Goal: Task Accomplishment & Management: Manage account settings

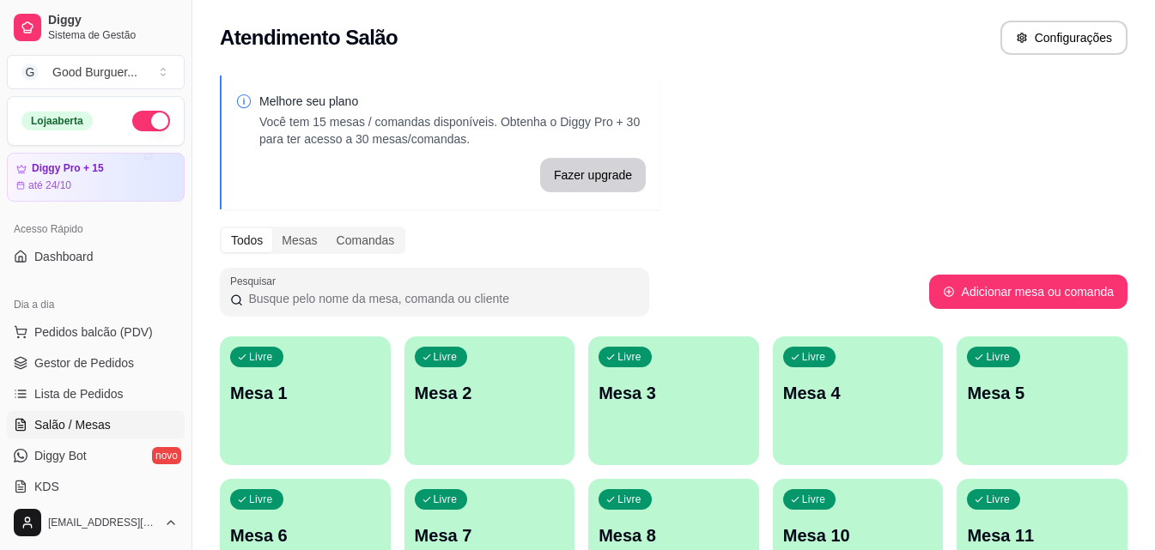
click at [308, 388] on p "Mesa 1" at bounding box center [305, 393] width 150 height 24
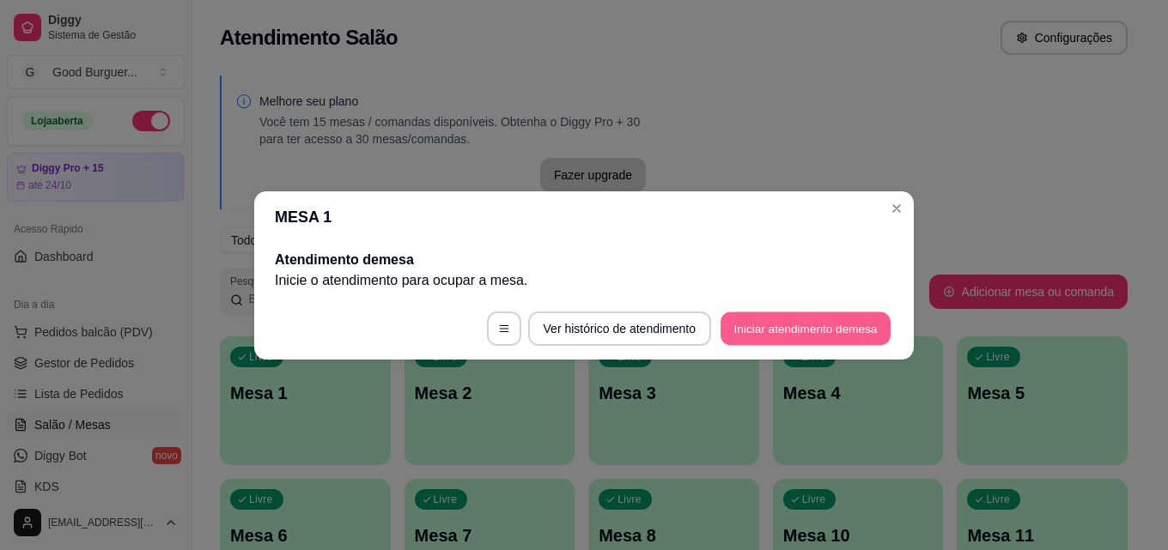
click at [816, 324] on button "Iniciar atendimento de mesa" at bounding box center [805, 328] width 170 height 33
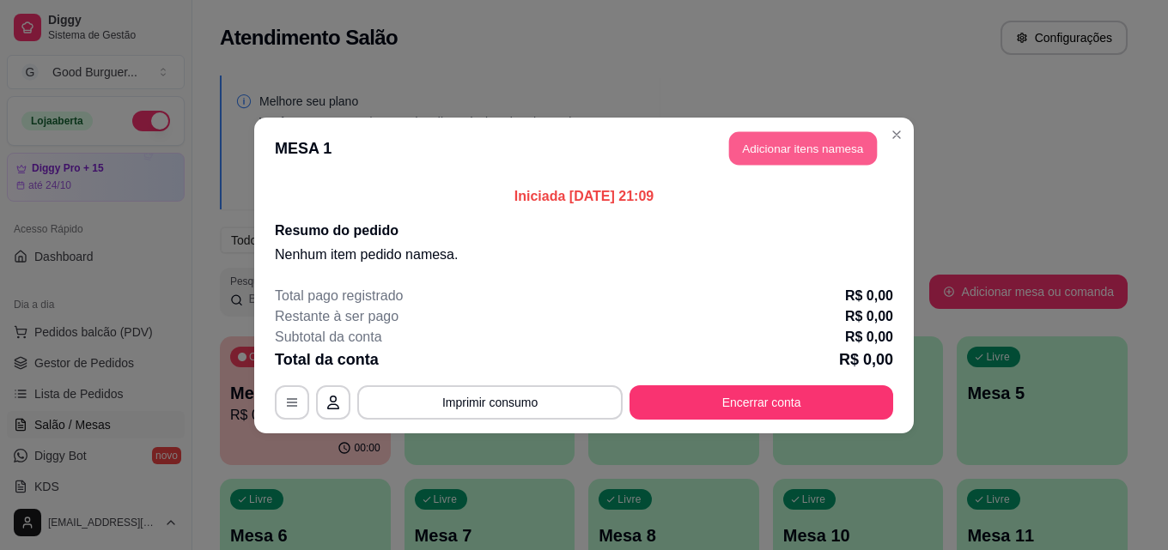
click at [804, 149] on button "Adicionar itens na mesa" at bounding box center [803, 147] width 148 height 33
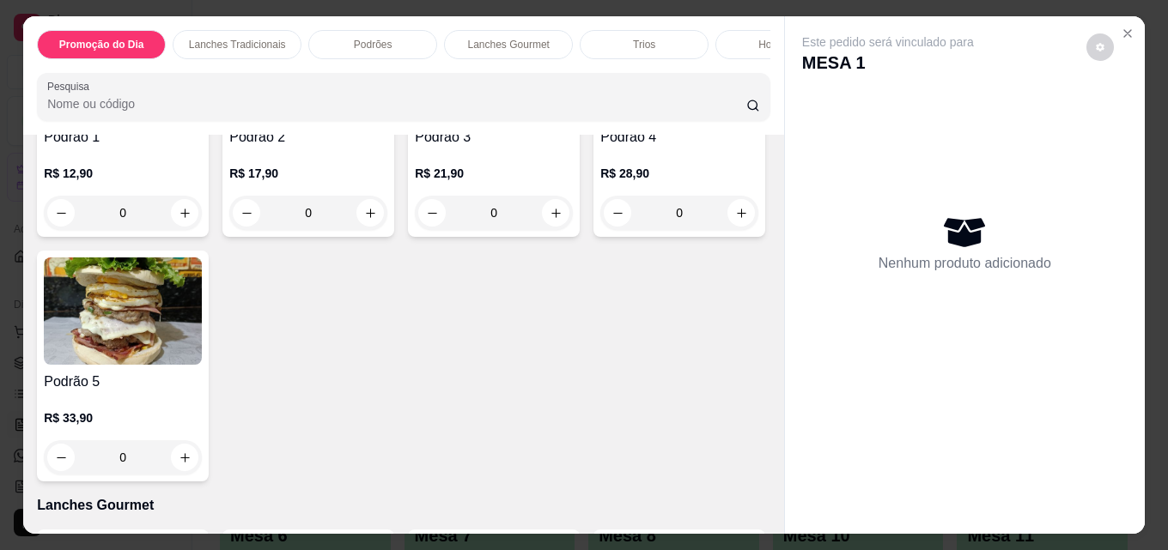
scroll to position [1374, 0]
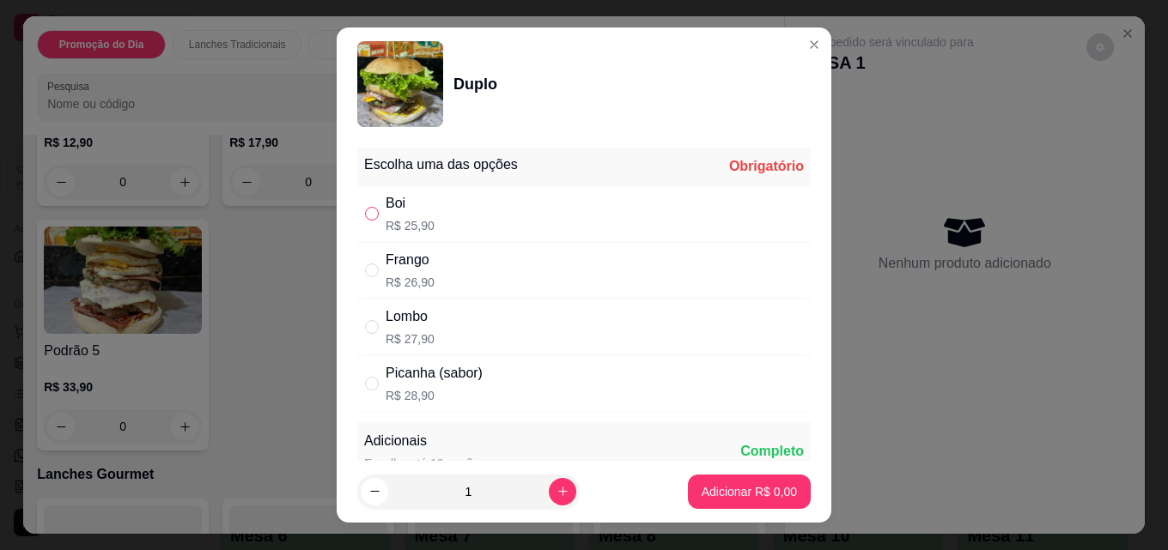
click at [367, 211] on input "" at bounding box center [372, 214] width 14 height 14
radio input "true"
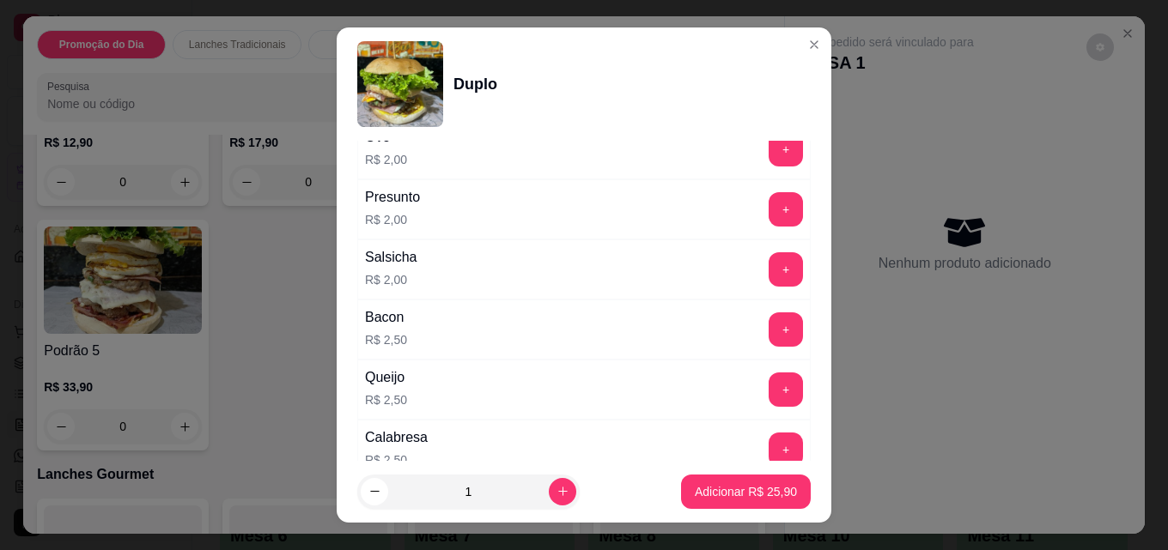
scroll to position [1454, 0]
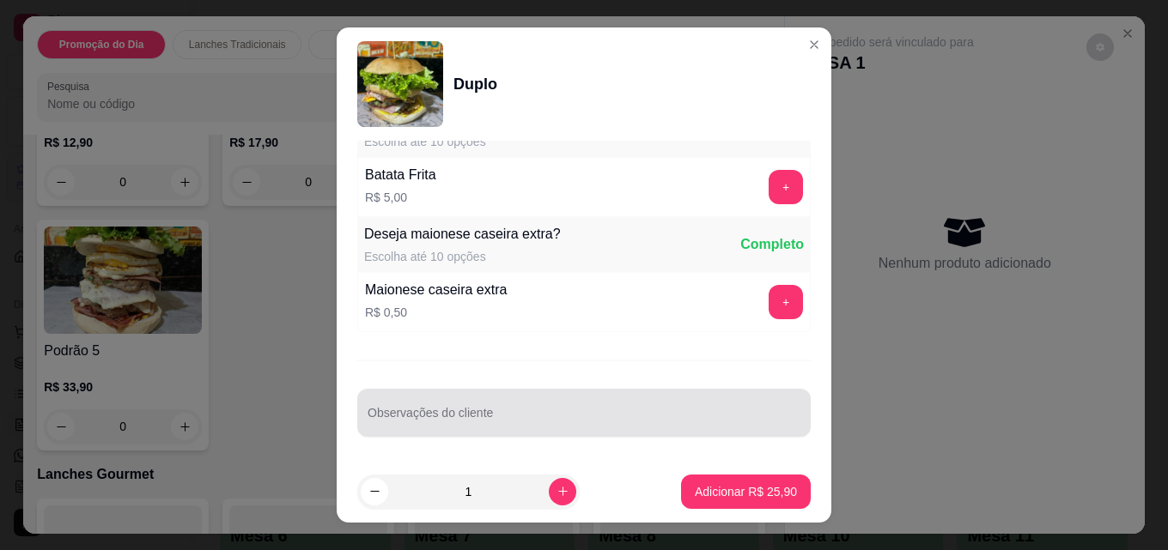
click at [392, 405] on div at bounding box center [584, 413] width 433 height 34
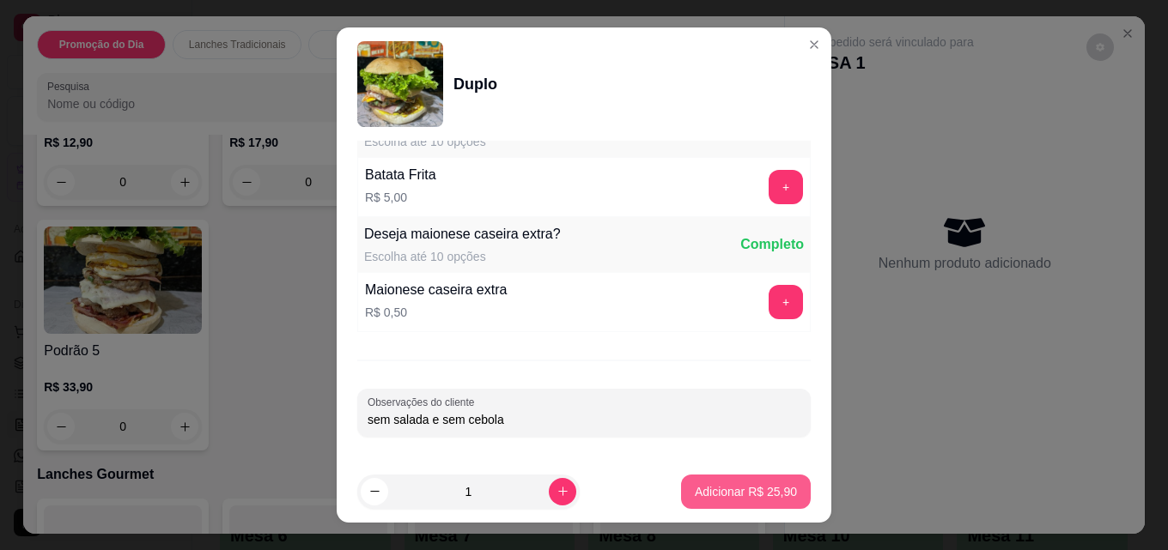
type input "sem salada e sem cebola"
click at [775, 498] on p "Adicionar R$ 25,90" at bounding box center [746, 491] width 102 height 17
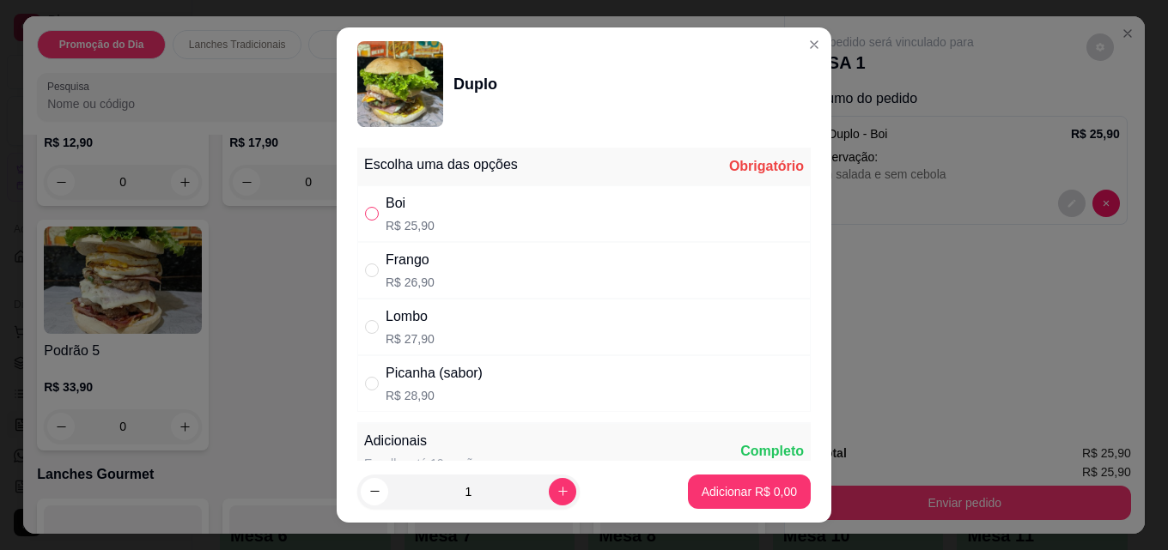
click at [367, 213] on input "" at bounding box center [372, 214] width 14 height 14
radio input "true"
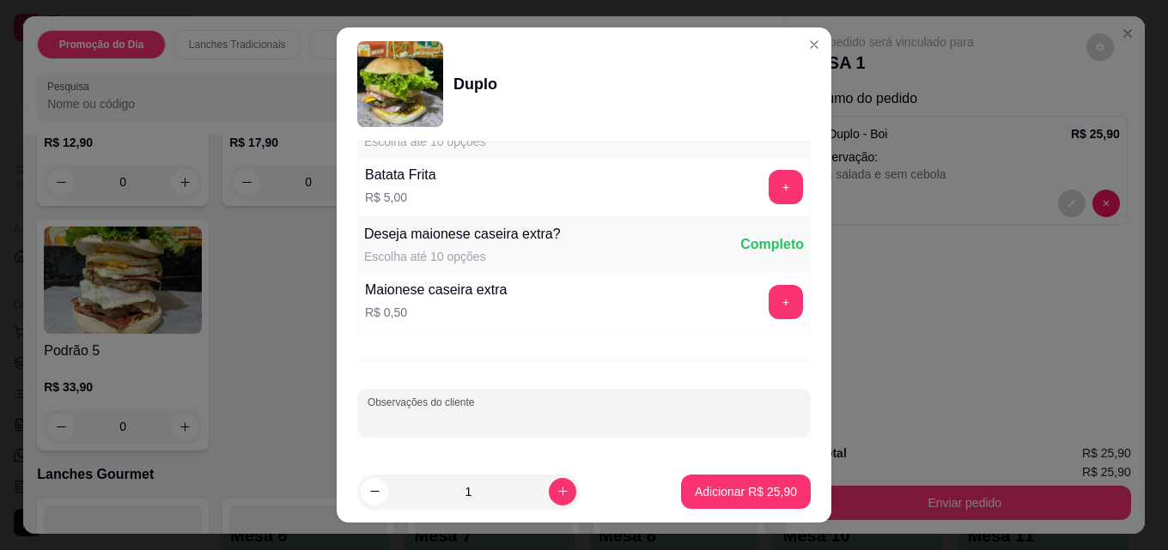
click at [502, 421] on input "Observações do cliente" at bounding box center [584, 419] width 433 height 17
type input "sem salada"
click at [750, 489] on p "Adicionar R$ 25,90" at bounding box center [746, 491] width 102 height 17
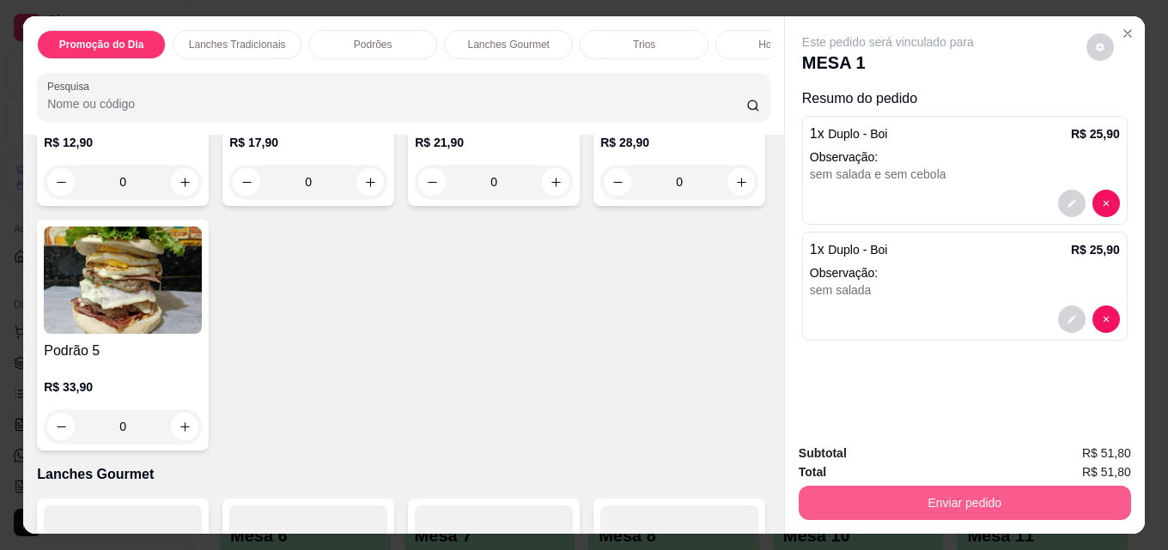
click at [938, 496] on button "Enviar pedido" at bounding box center [965, 503] width 332 height 34
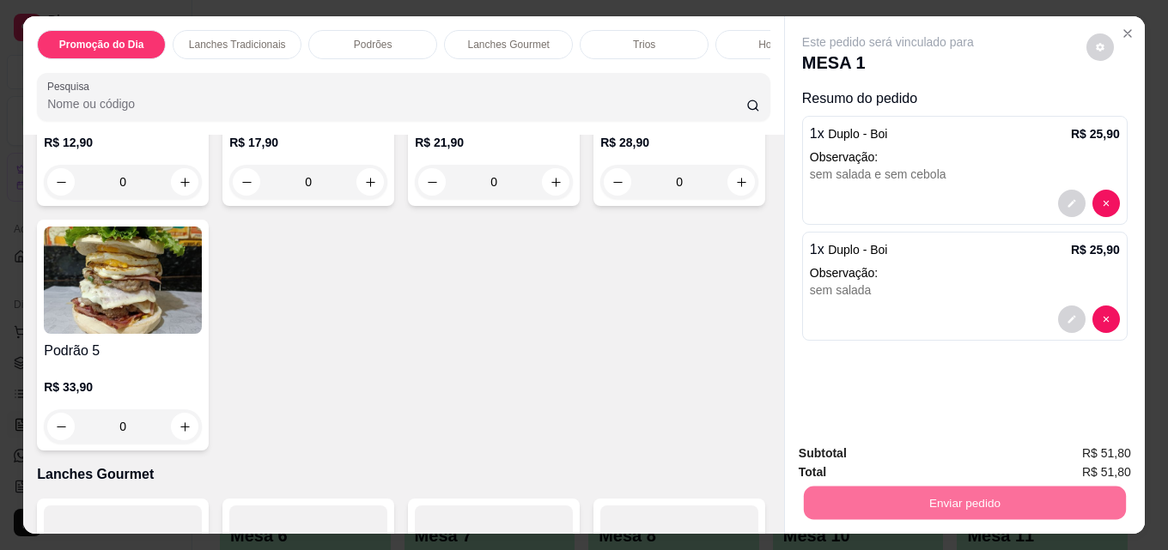
click at [950, 444] on button "Registrar cliente" at bounding box center [971, 454] width 110 height 32
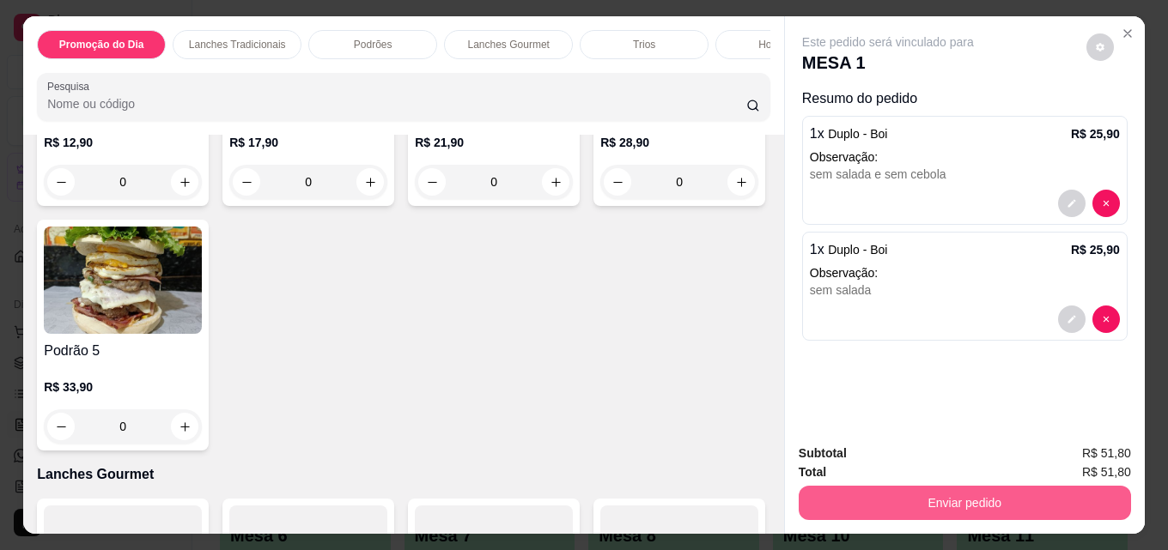
click at [951, 501] on button "Enviar pedido" at bounding box center [965, 503] width 332 height 34
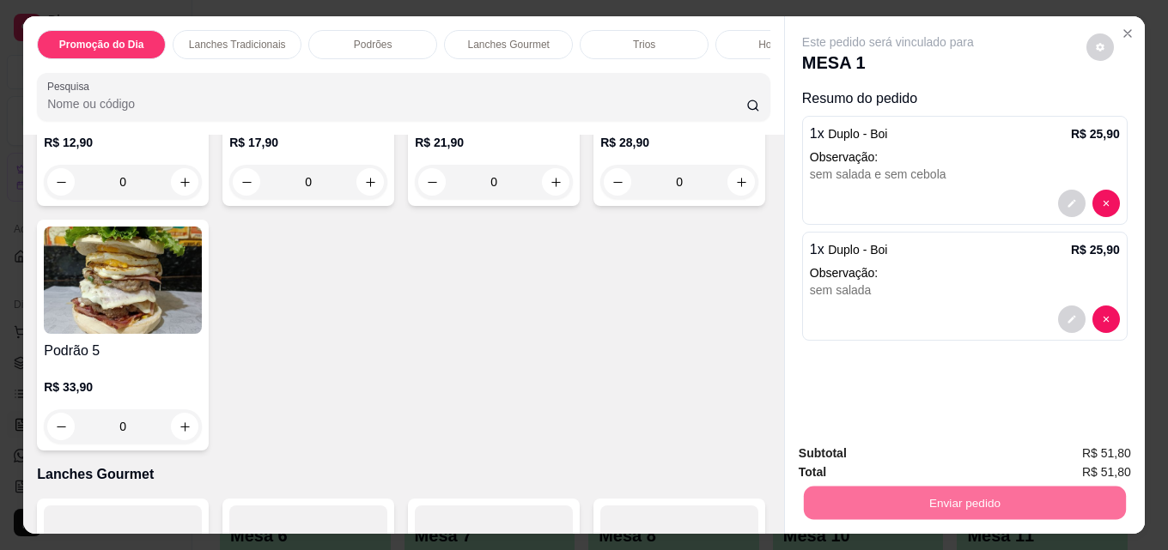
click at [1077, 450] on button "Enviar pedido" at bounding box center [1085, 454] width 97 height 33
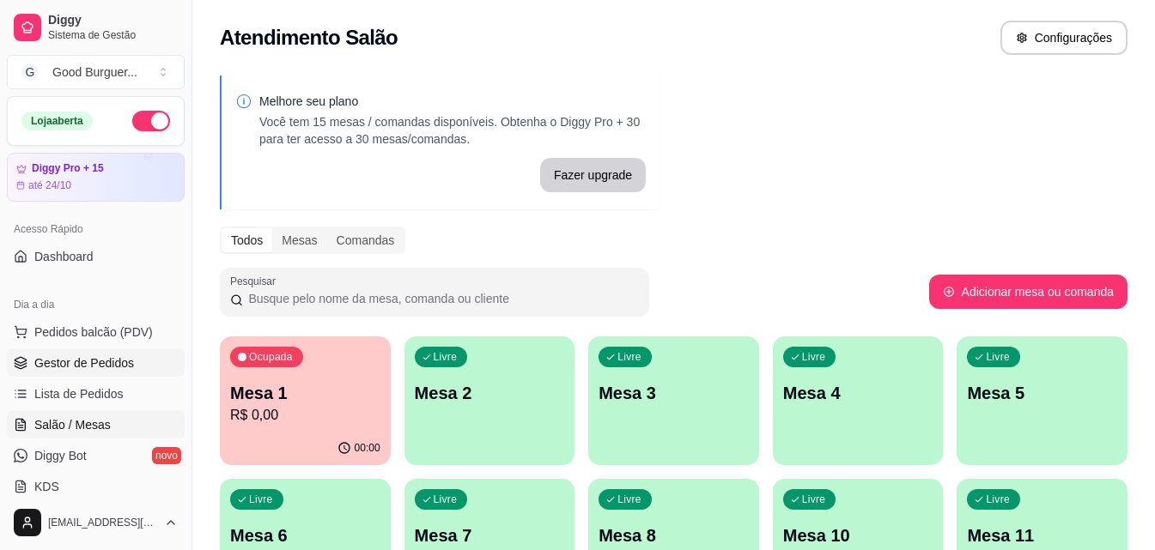
click at [103, 361] on span "Gestor de Pedidos" at bounding box center [84, 363] width 100 height 17
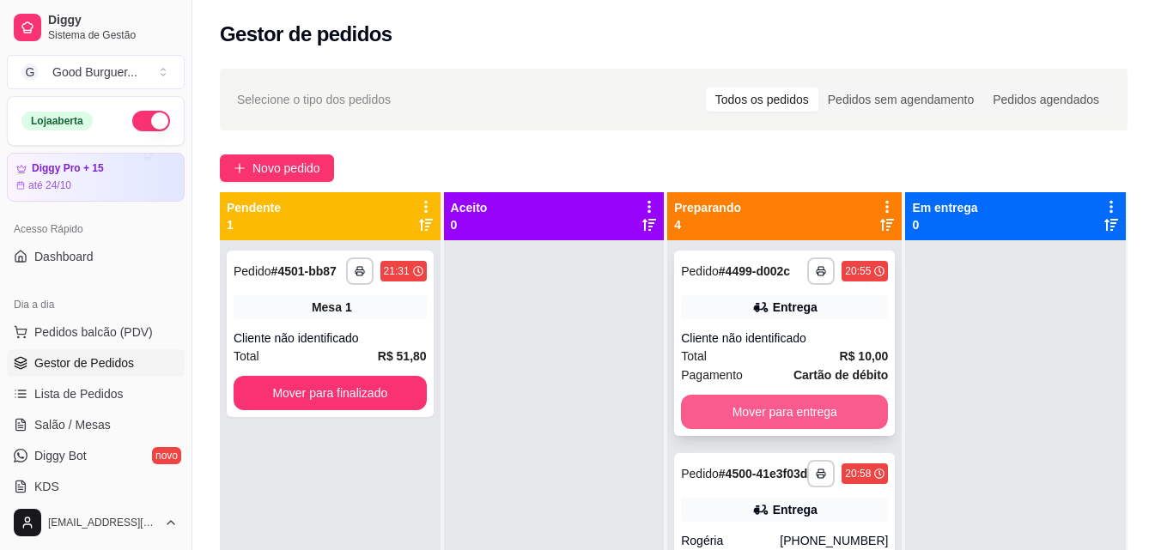
click at [777, 424] on button "Mover para entrega" at bounding box center [784, 412] width 207 height 34
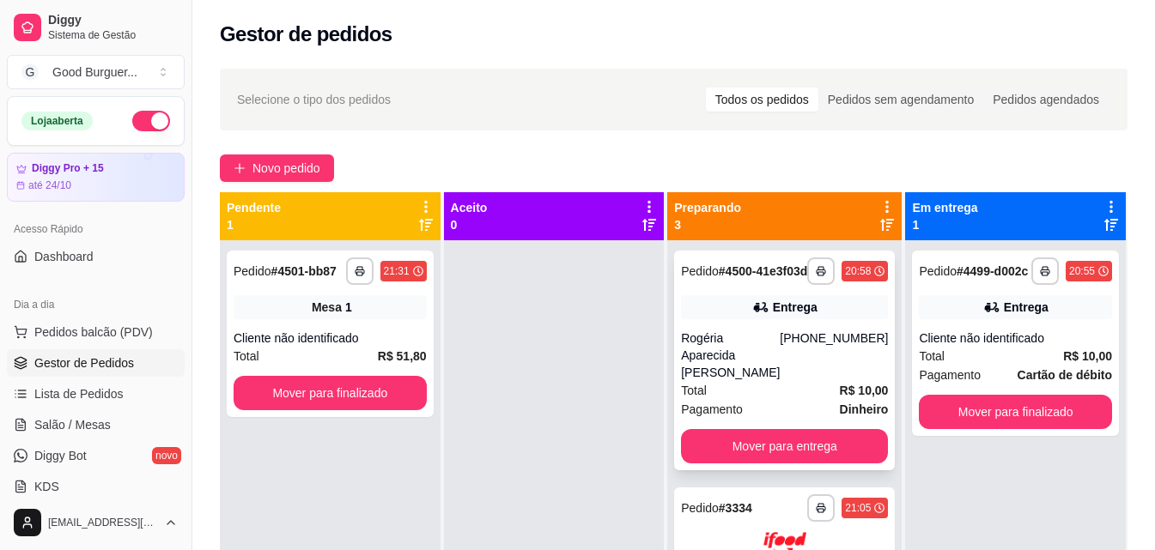
click at [775, 462] on button "Mover para entrega" at bounding box center [784, 446] width 207 height 34
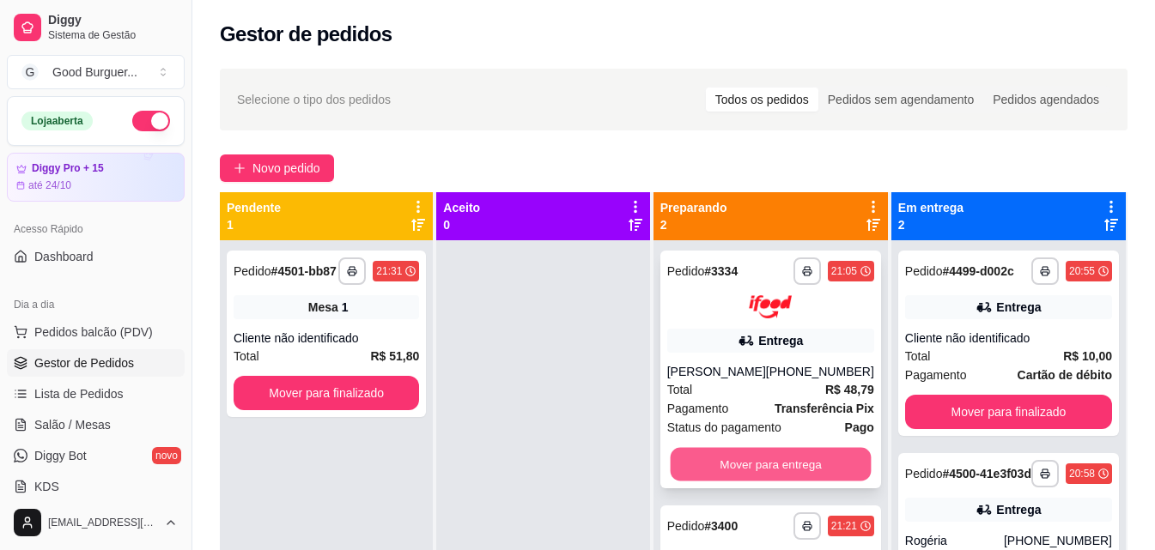
click at [780, 476] on button "Mover para entrega" at bounding box center [770, 463] width 201 height 33
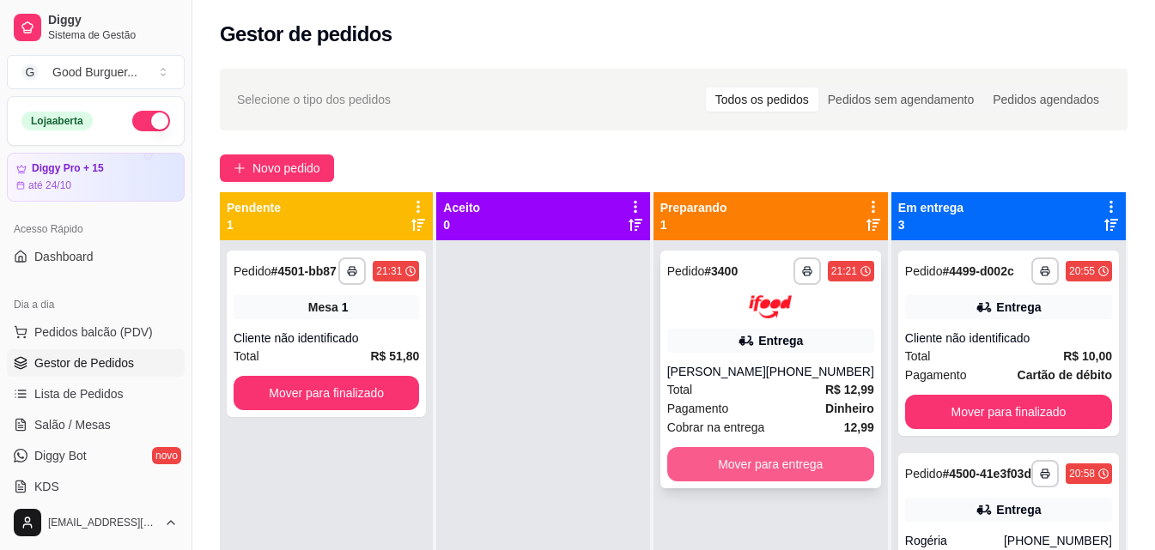
click at [781, 476] on button "Mover para entrega" at bounding box center [770, 464] width 207 height 34
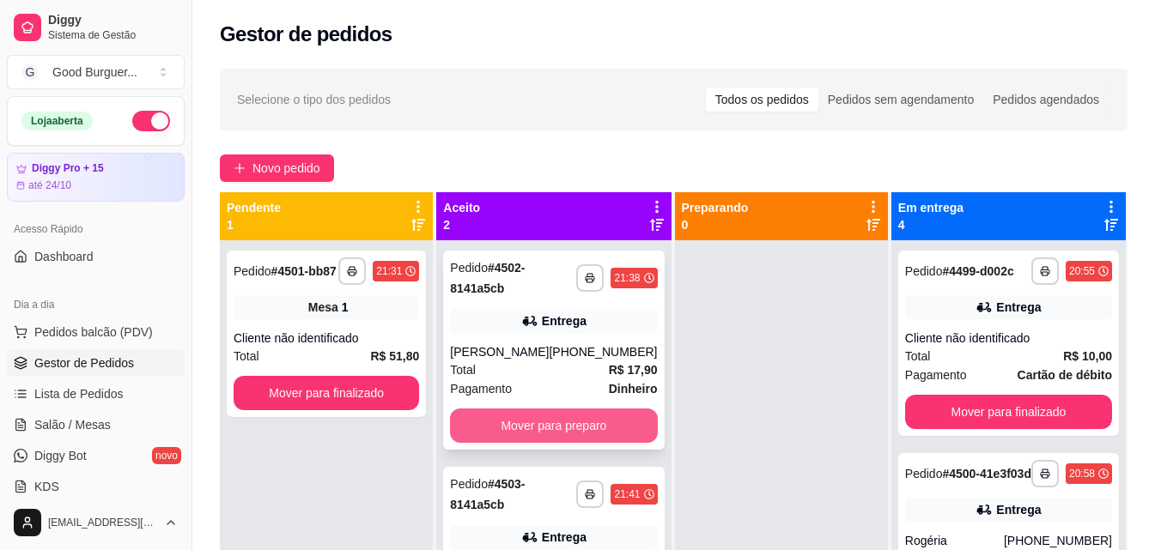
click at [578, 409] on button "Mover para preparo" at bounding box center [553, 426] width 207 height 34
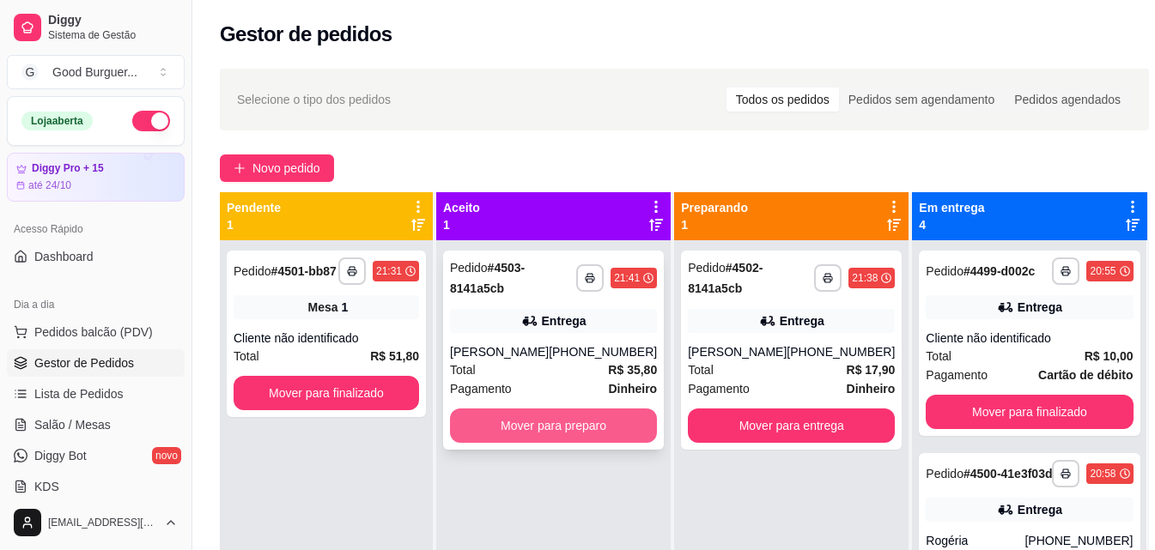
click at [575, 422] on button "Mover para preparo" at bounding box center [553, 426] width 207 height 34
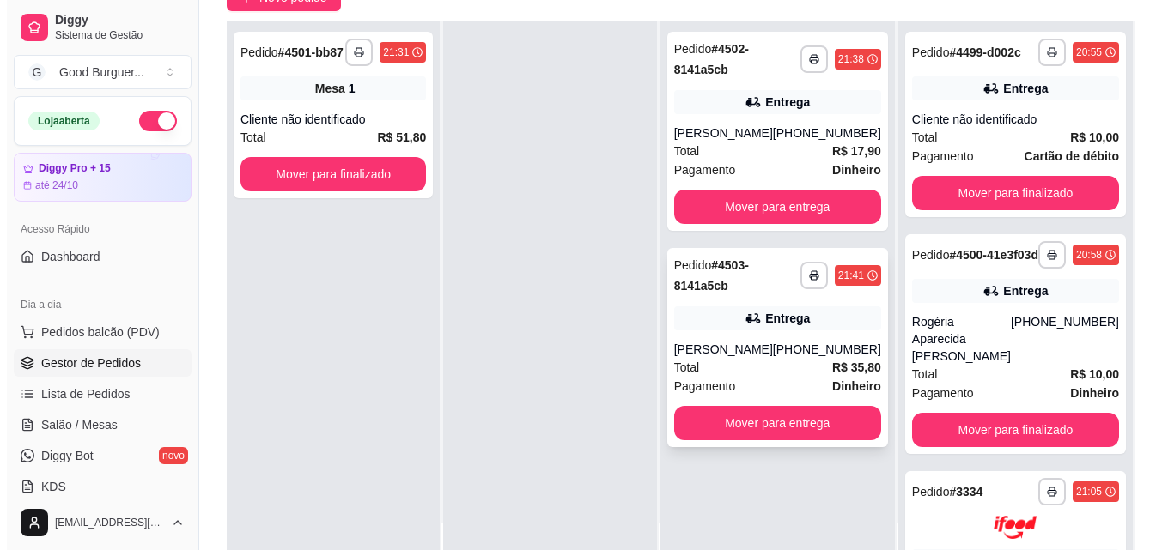
scroll to position [172, 0]
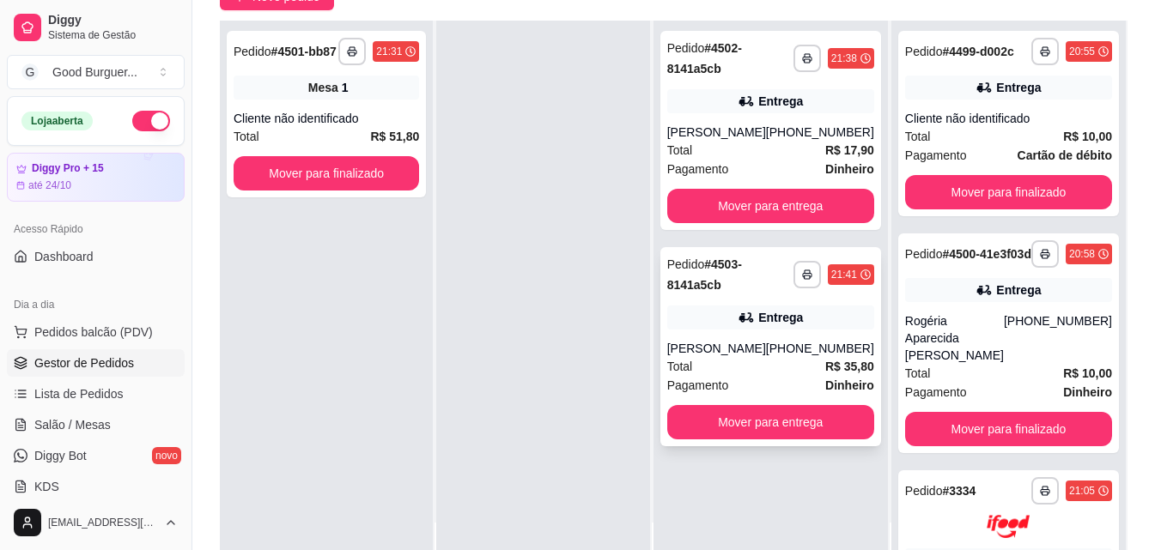
click at [785, 388] on div "Pagamento Dinheiro" at bounding box center [770, 385] width 207 height 19
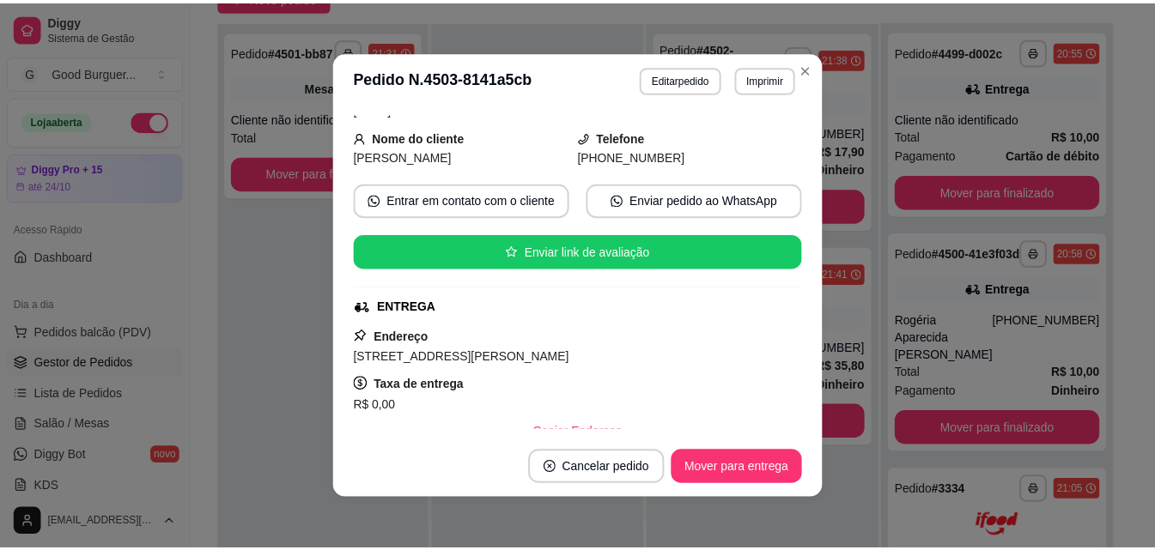
scroll to position [0, 0]
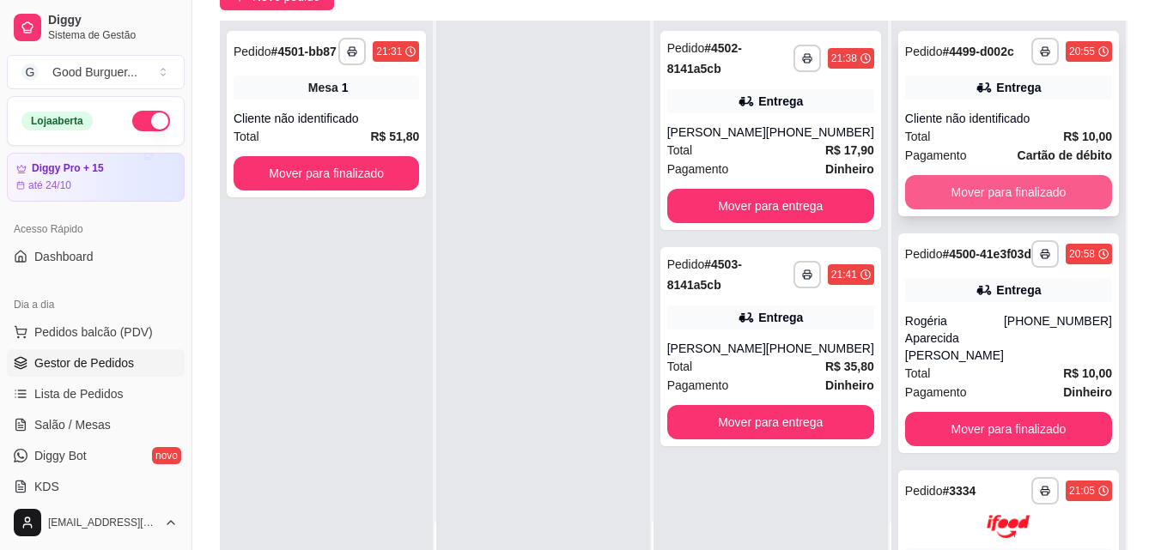
click at [978, 205] on button "Mover para finalizado" at bounding box center [1008, 192] width 207 height 34
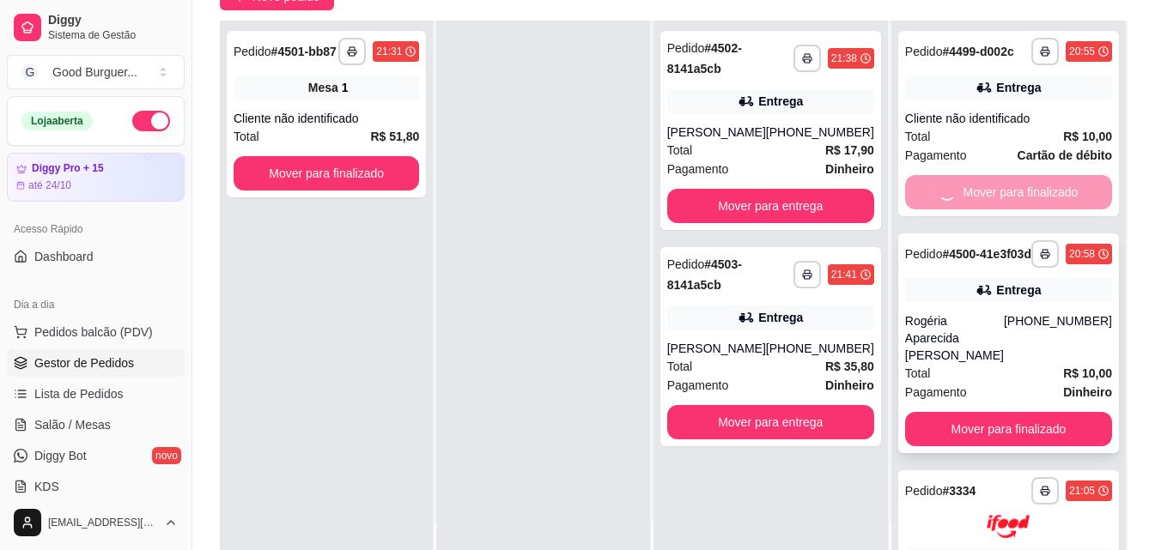
click at [983, 383] on div "Pagamento Dinheiro" at bounding box center [1008, 392] width 207 height 19
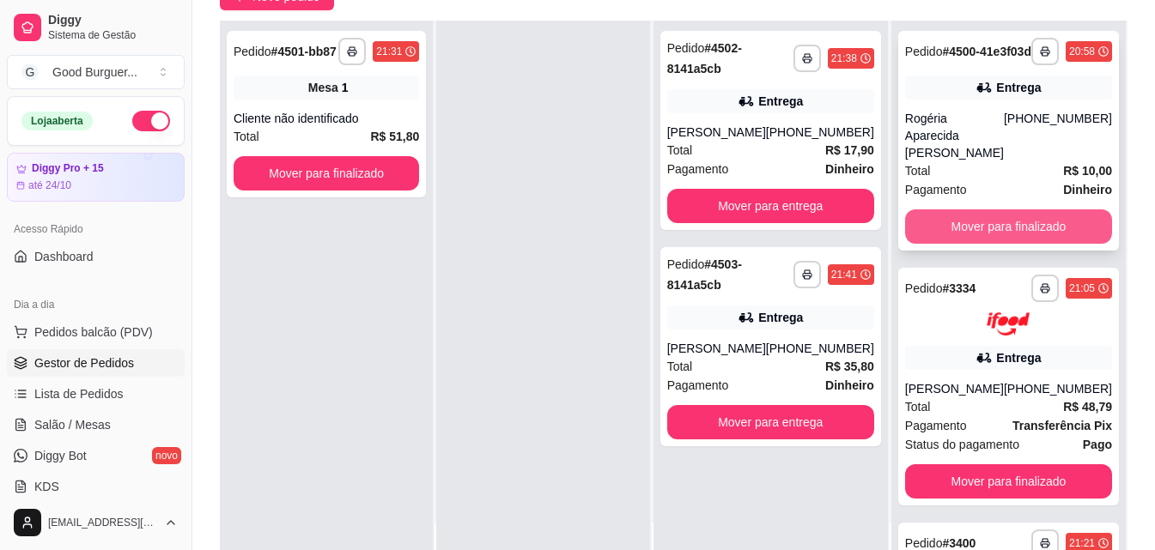
click at [964, 244] on button "Mover para finalizado" at bounding box center [1008, 227] width 207 height 34
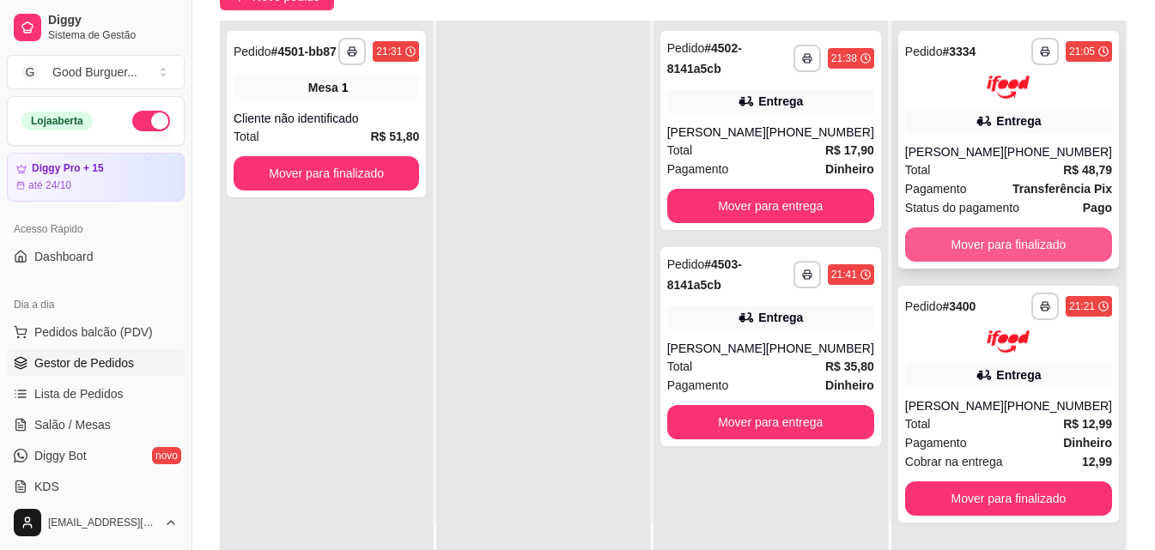
click at [975, 256] on button "Mover para finalizado" at bounding box center [1008, 245] width 207 height 34
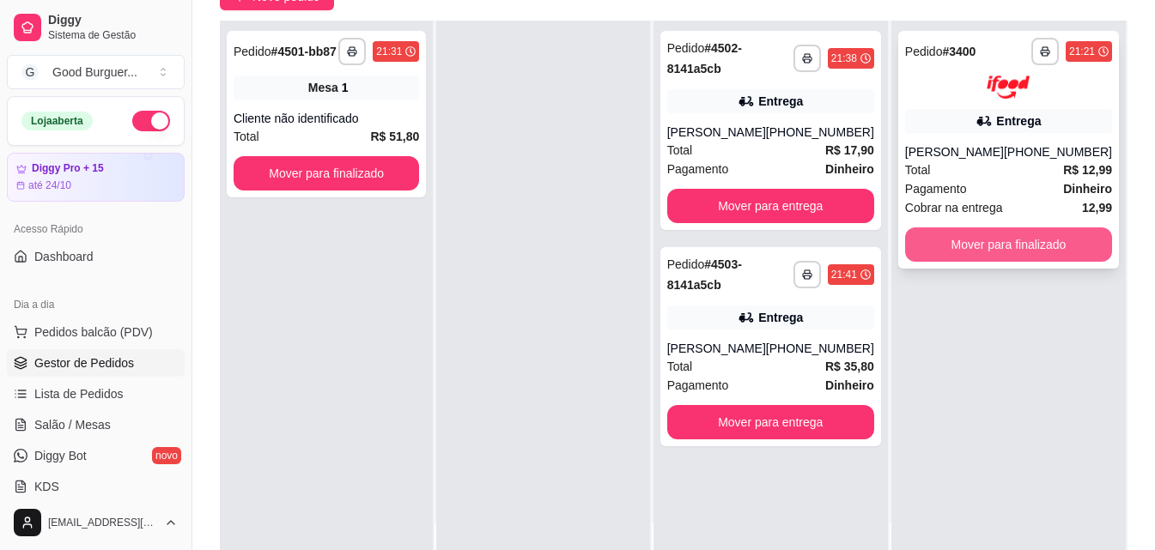
click at [989, 250] on button "Mover para finalizado" at bounding box center [1008, 245] width 207 height 34
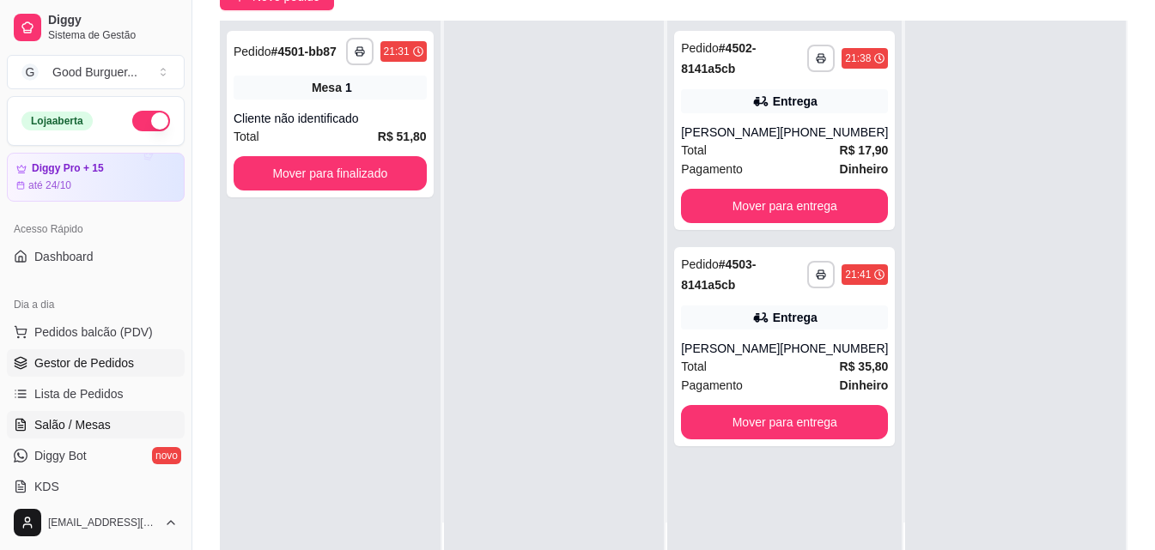
click at [73, 435] on link "Salão / Mesas" at bounding box center [96, 424] width 178 height 27
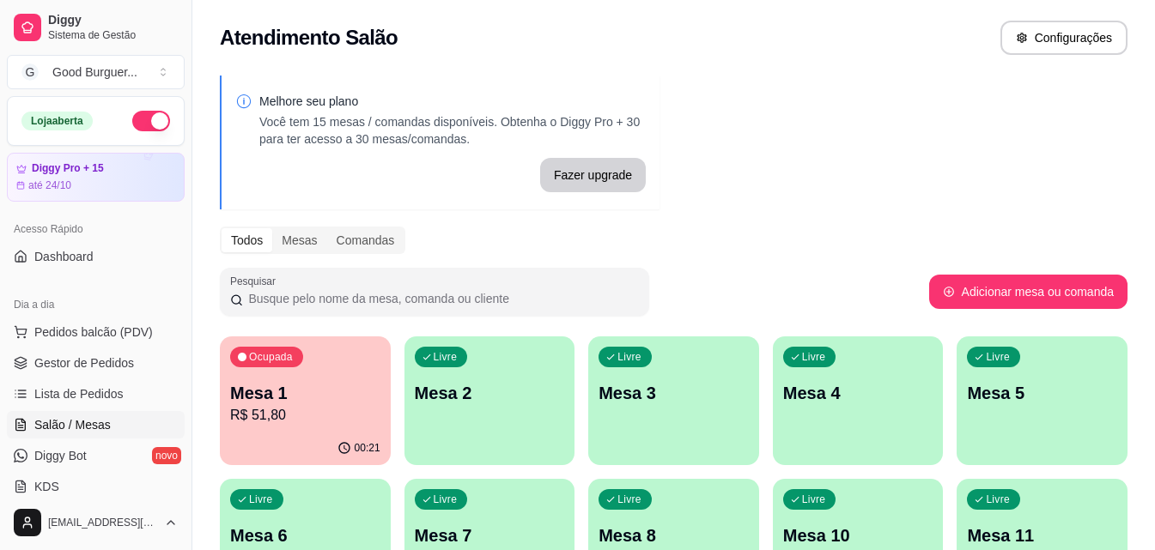
click at [311, 410] on p "R$ 51,80" at bounding box center [305, 415] width 150 height 21
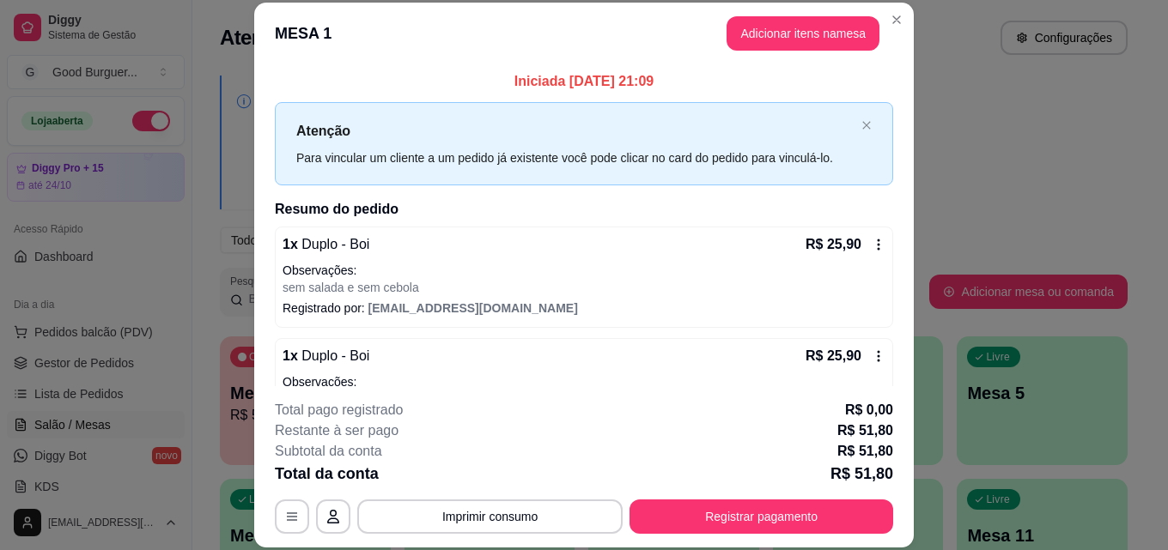
scroll to position [60, 0]
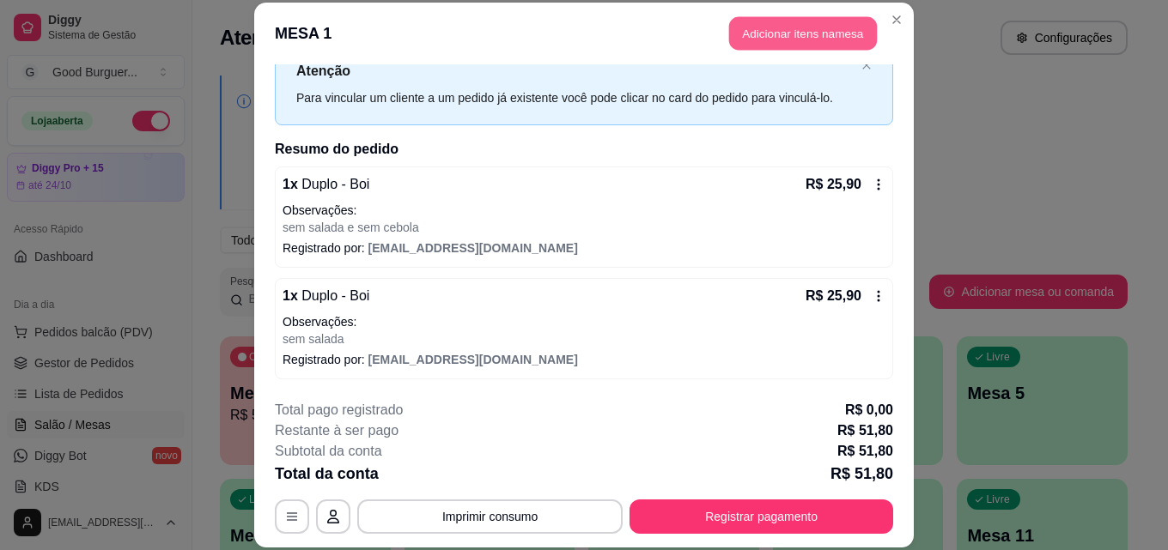
click at [799, 43] on button "Adicionar itens na mesa" at bounding box center [803, 33] width 148 height 33
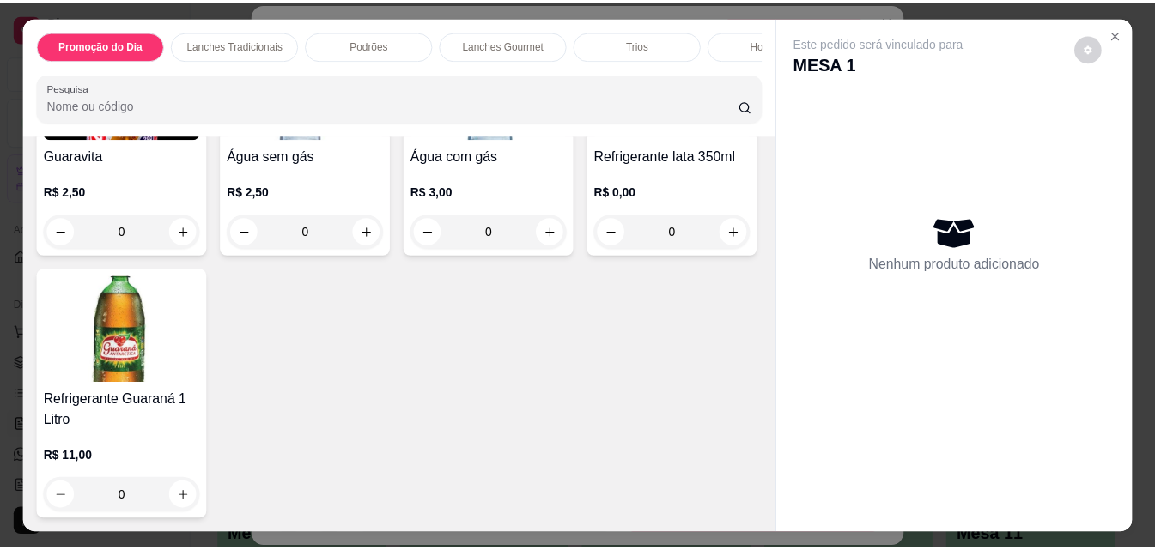
scroll to position [5649, 0]
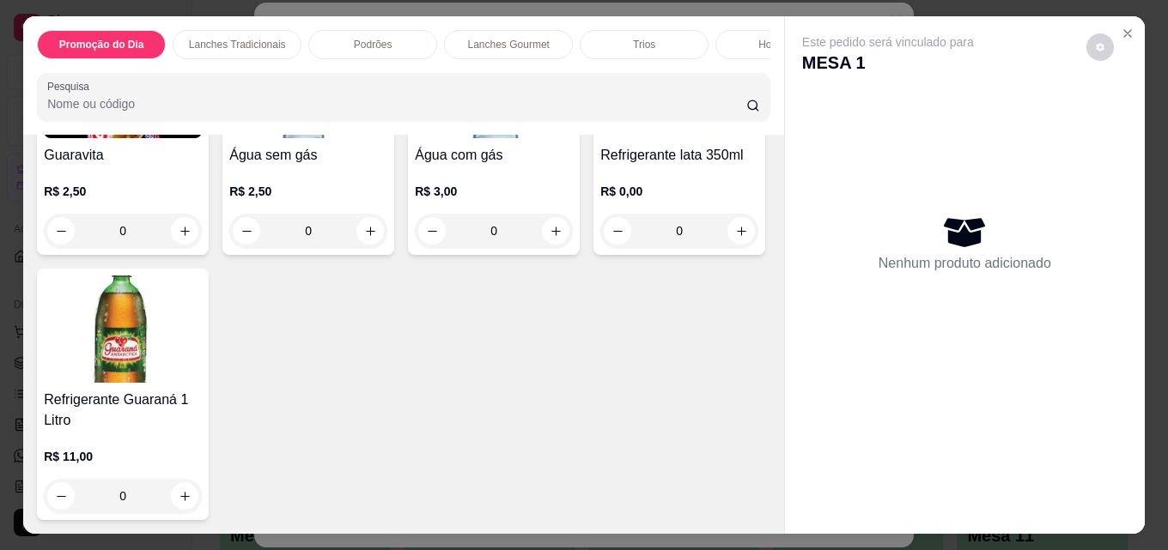
click at [144, 138] on img at bounding box center [123, 84] width 158 height 107
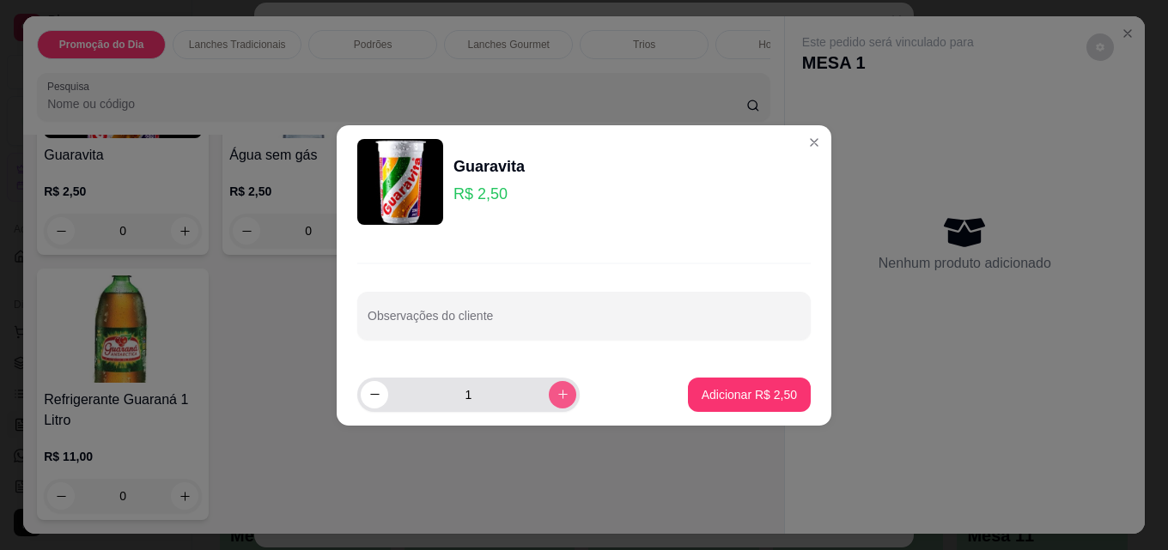
click at [556, 394] on icon "increase-product-quantity" at bounding box center [562, 394] width 13 height 13
type input "2"
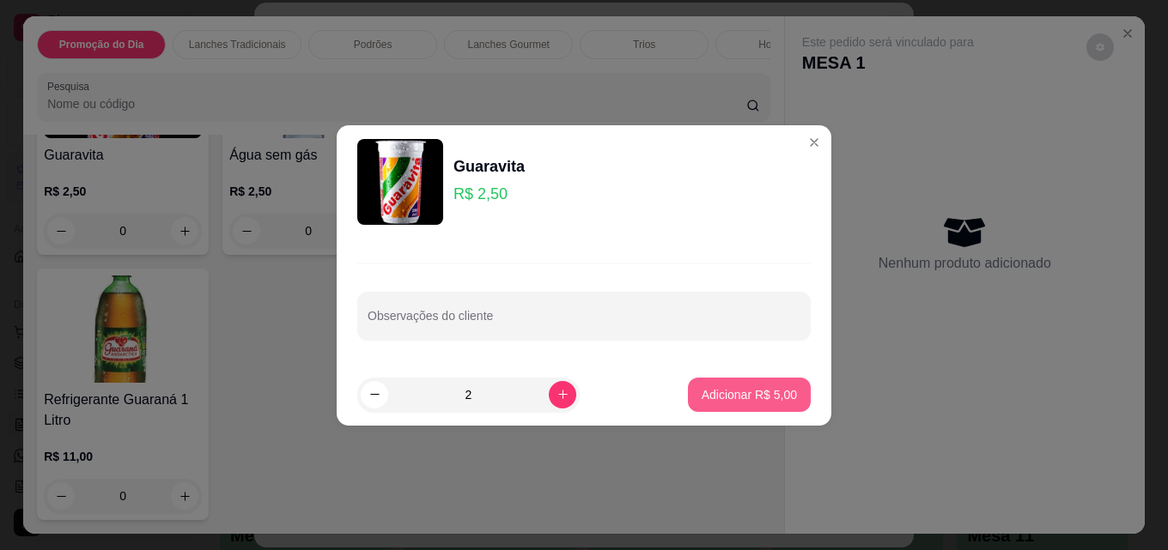
click at [725, 399] on p "Adicionar R$ 5,00" at bounding box center [749, 394] width 95 height 17
type input "2"
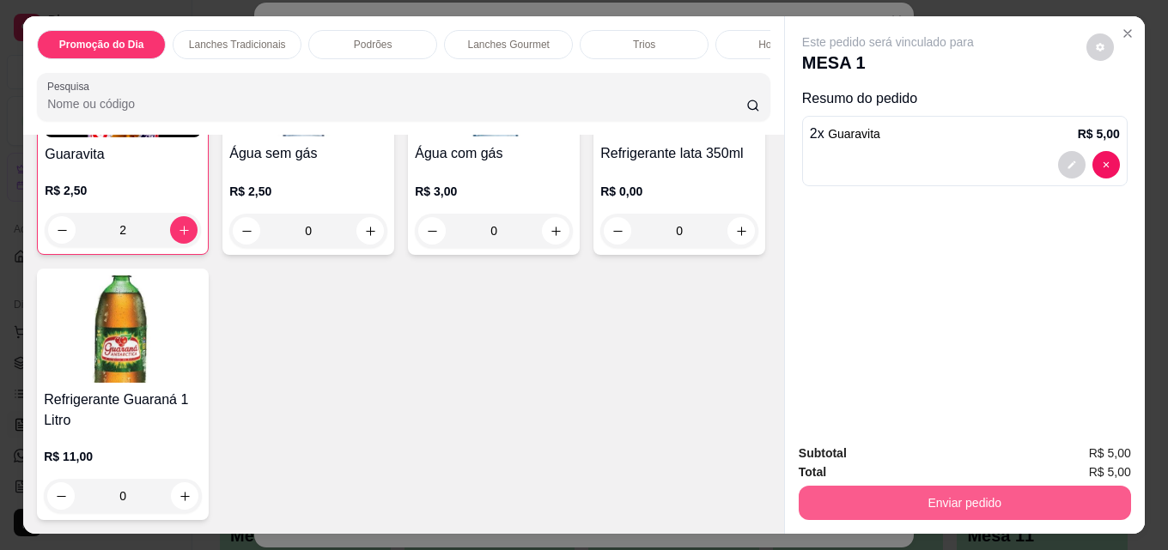
click at [990, 496] on button "Enviar pedido" at bounding box center [965, 503] width 332 height 34
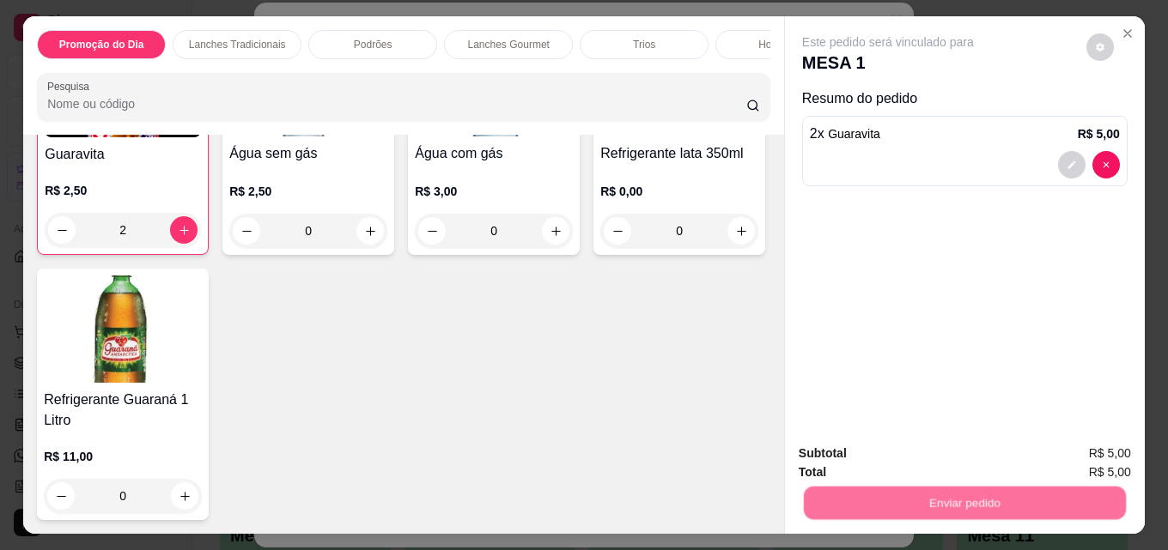
click at [939, 456] on button "Registrar cliente" at bounding box center [971, 454] width 113 height 33
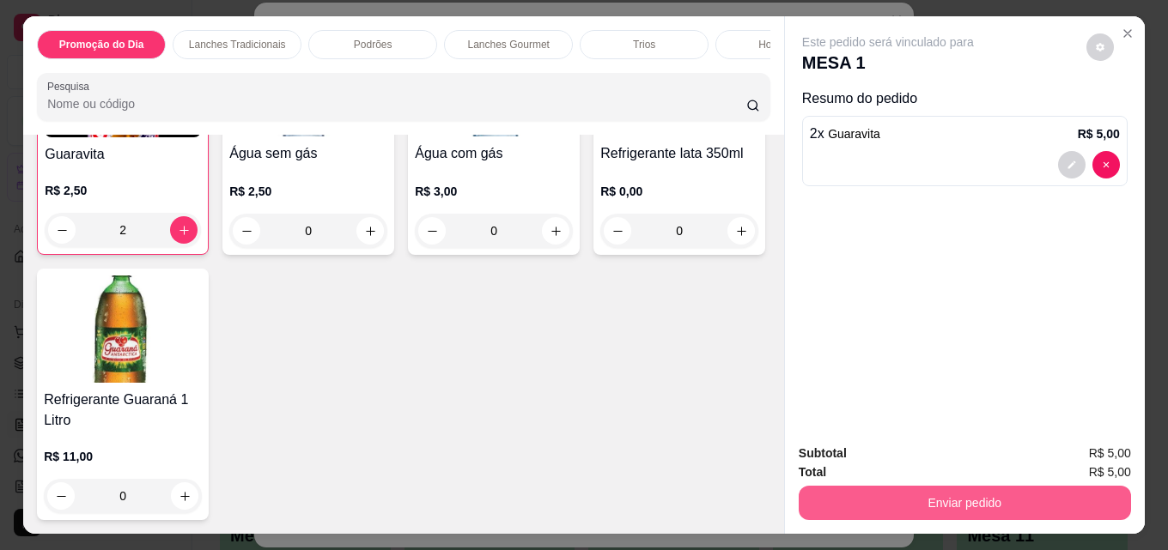
click at [986, 491] on button "Enviar pedido" at bounding box center [965, 503] width 332 height 34
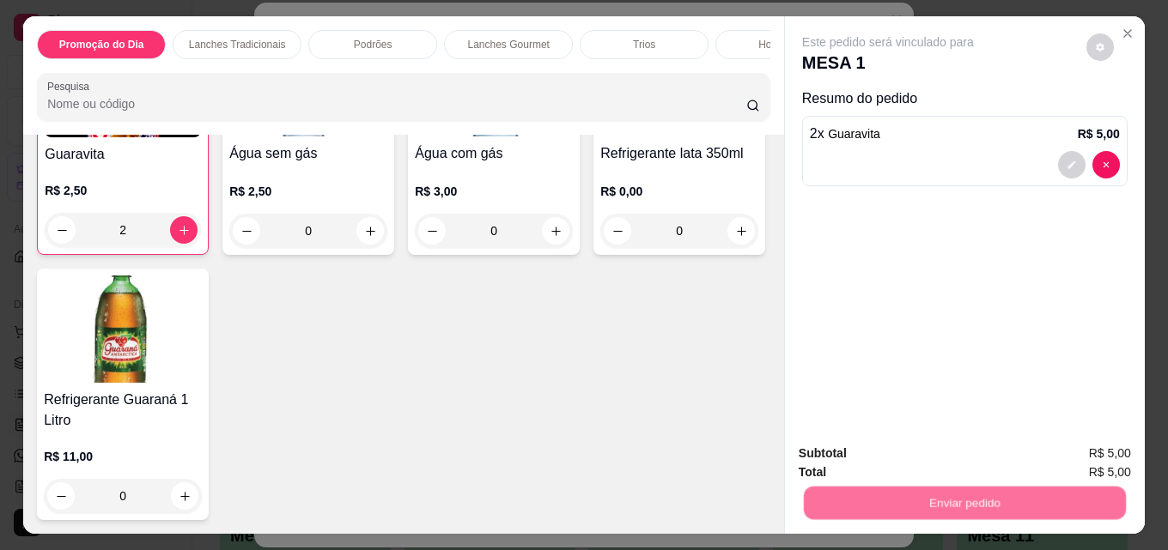
click at [1081, 459] on button "Enviar pedido" at bounding box center [1085, 454] width 97 height 33
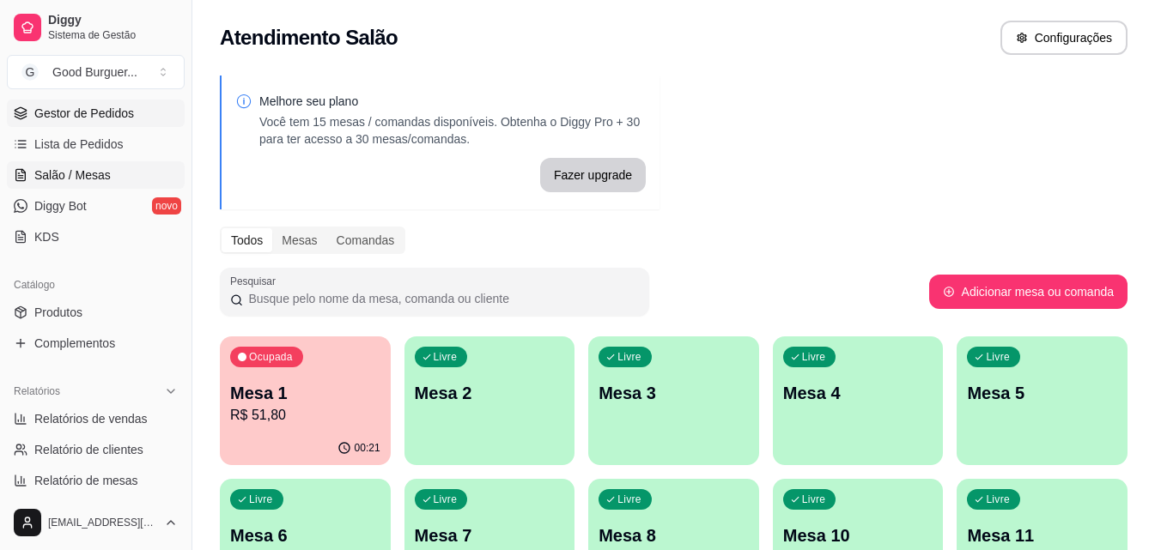
scroll to position [258, 0]
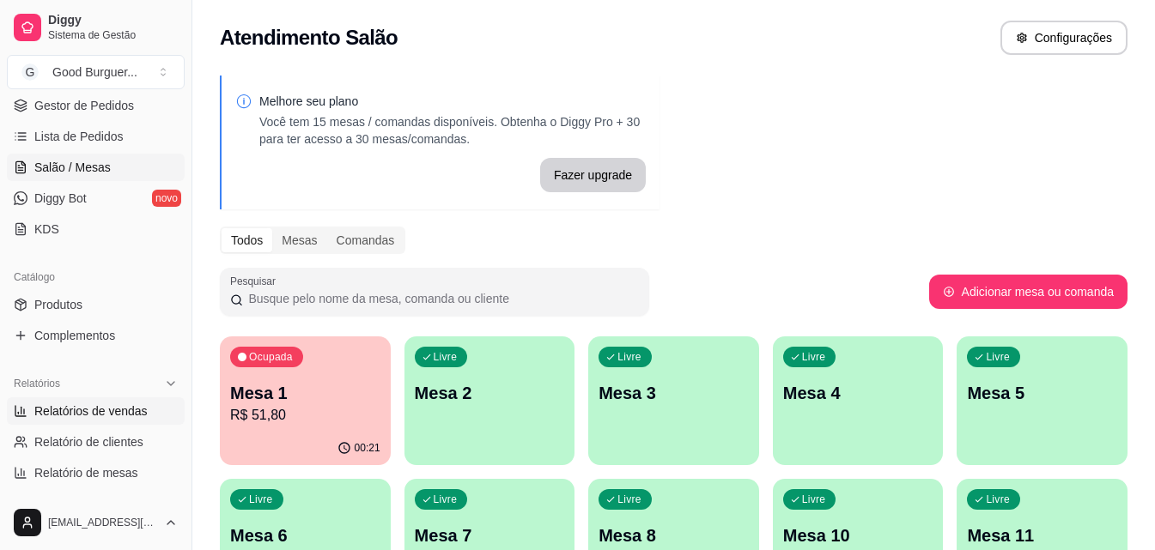
click at [114, 410] on span "Relatórios de vendas" at bounding box center [90, 411] width 113 height 17
select select "ALL"
select select "0"
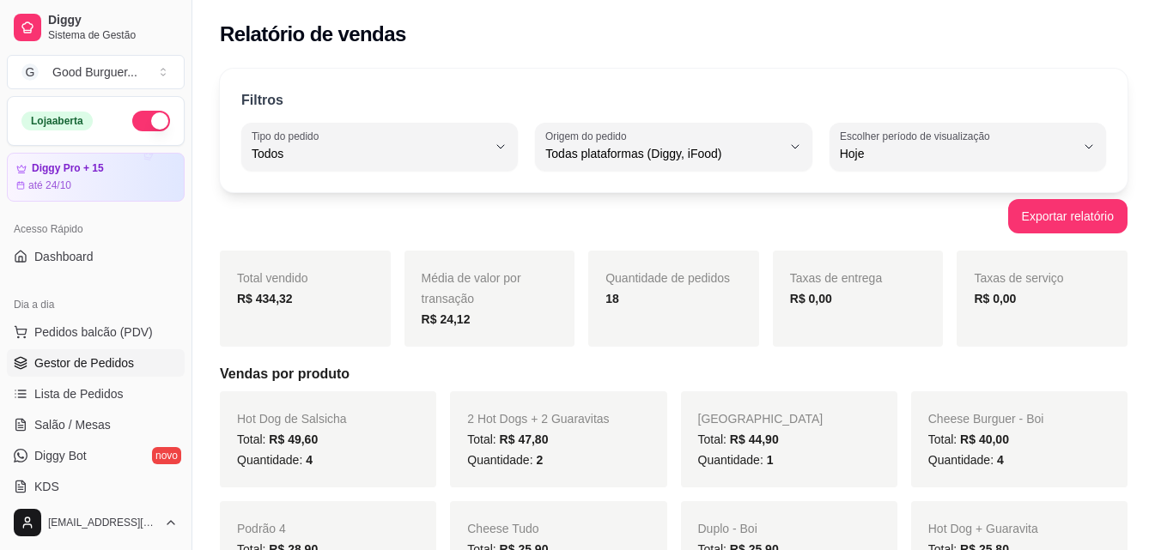
click at [125, 368] on span "Gestor de Pedidos" at bounding box center [84, 363] width 100 height 17
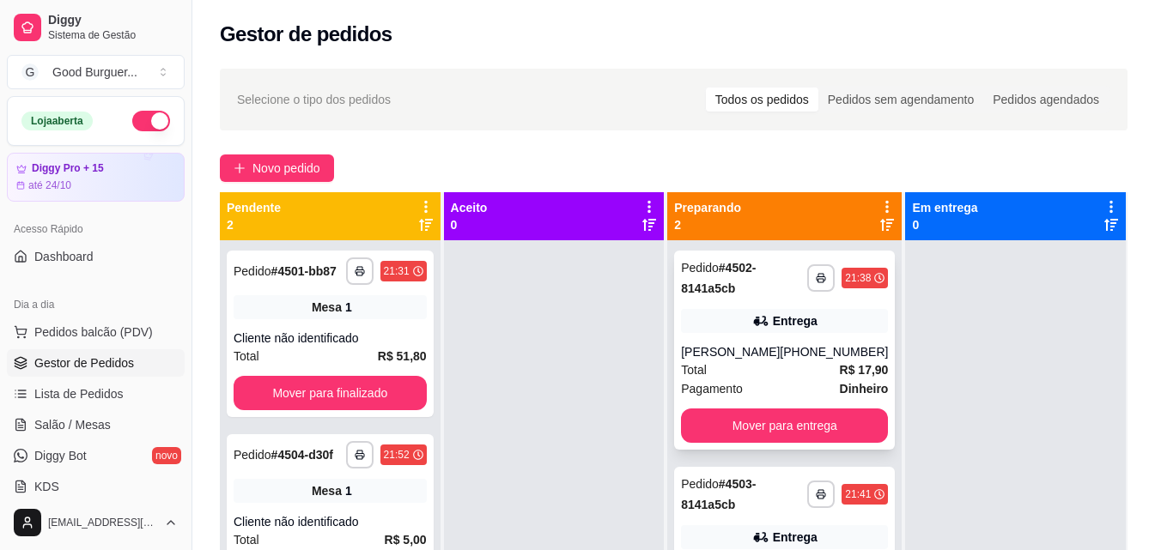
click at [785, 366] on div "Total R$ 17,90" at bounding box center [784, 370] width 207 height 19
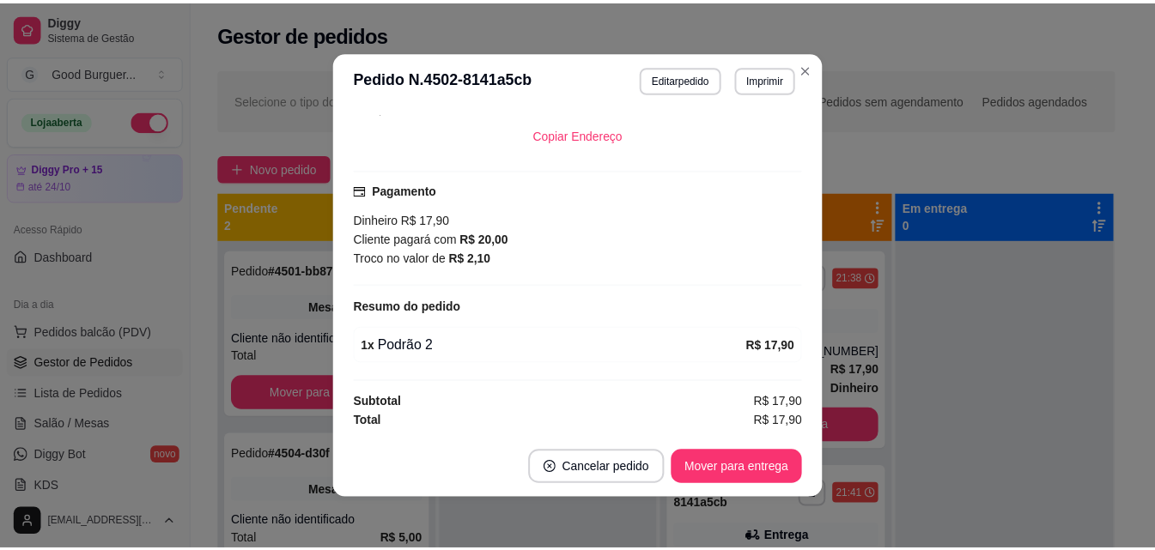
scroll to position [3, 0]
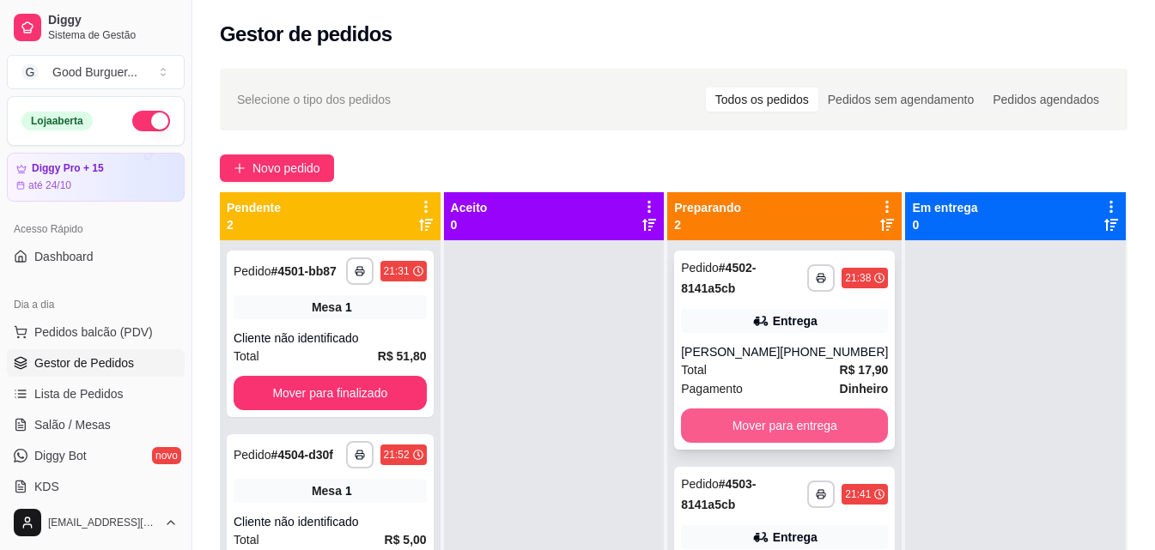
click at [775, 423] on button "Mover para entrega" at bounding box center [784, 426] width 207 height 34
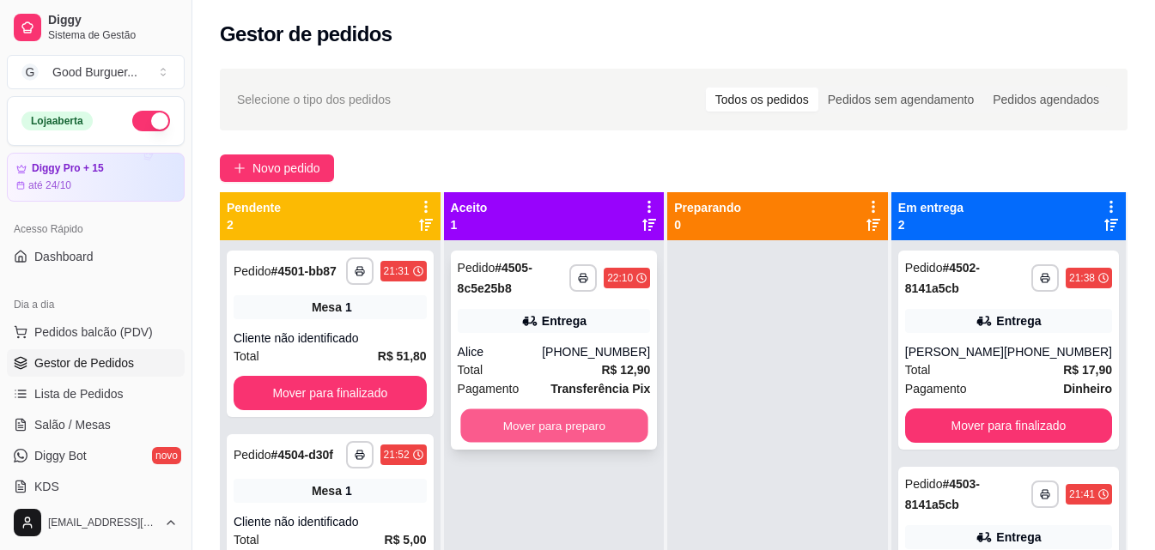
click at [584, 430] on button "Mover para preparo" at bounding box center [553, 426] width 187 height 33
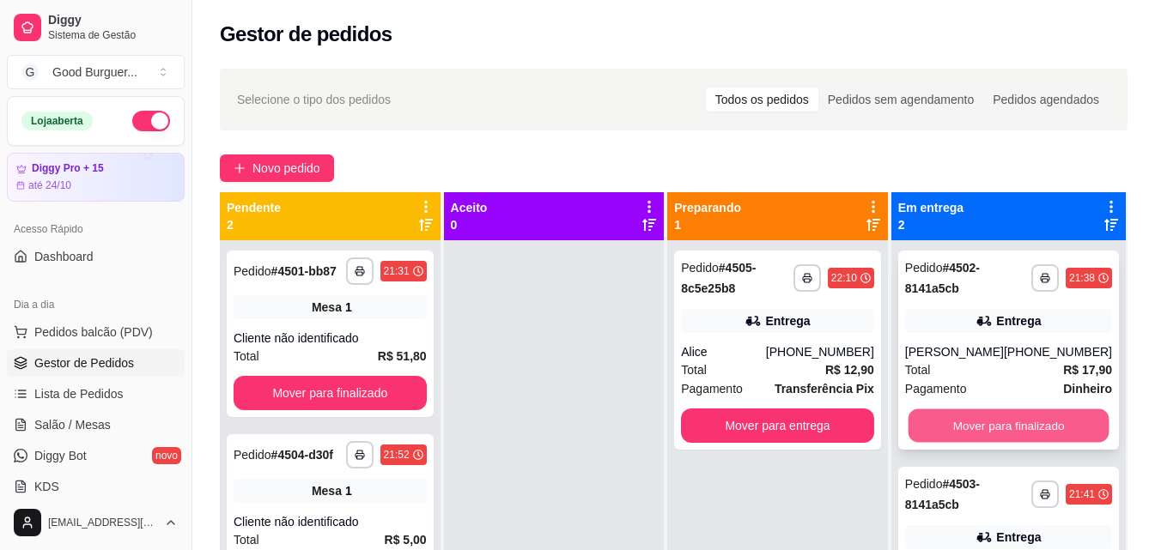
click at [1060, 434] on button "Mover para finalizado" at bounding box center [1008, 426] width 201 height 33
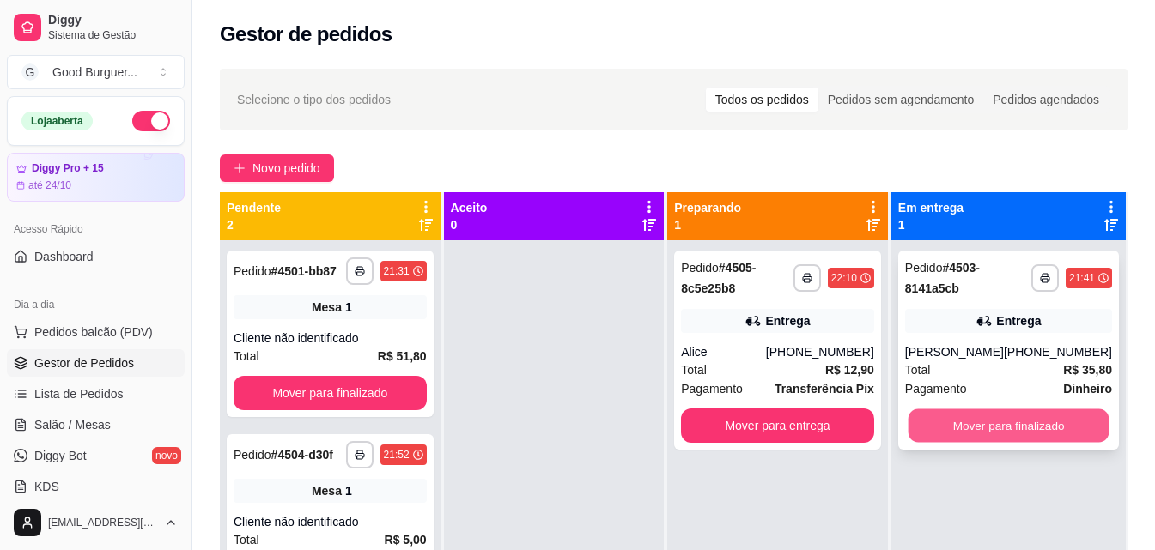
click at [1049, 428] on button "Mover para finalizado" at bounding box center [1008, 426] width 201 height 33
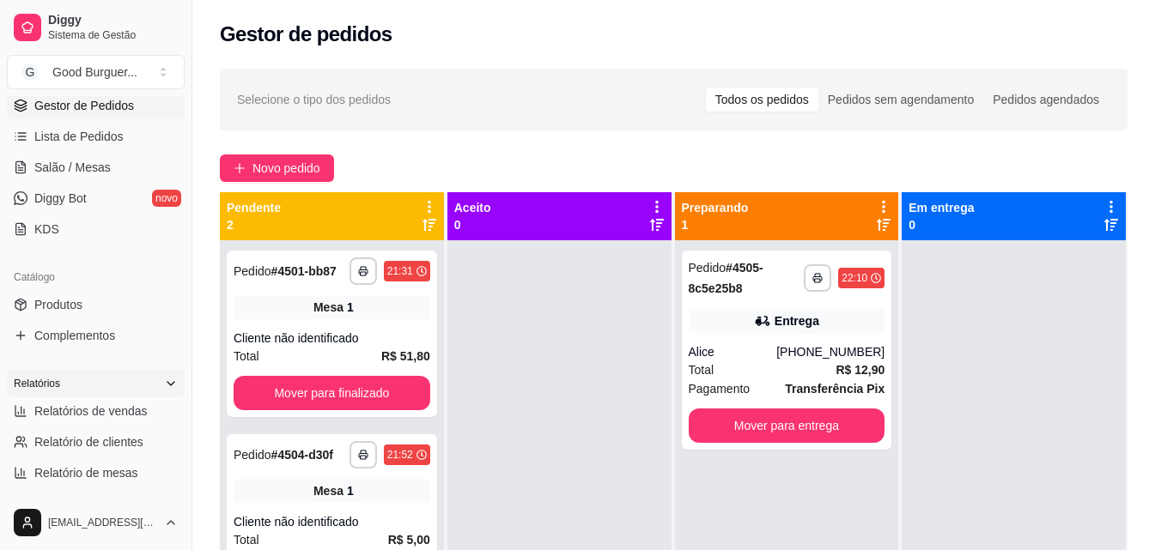
scroll to position [429, 0]
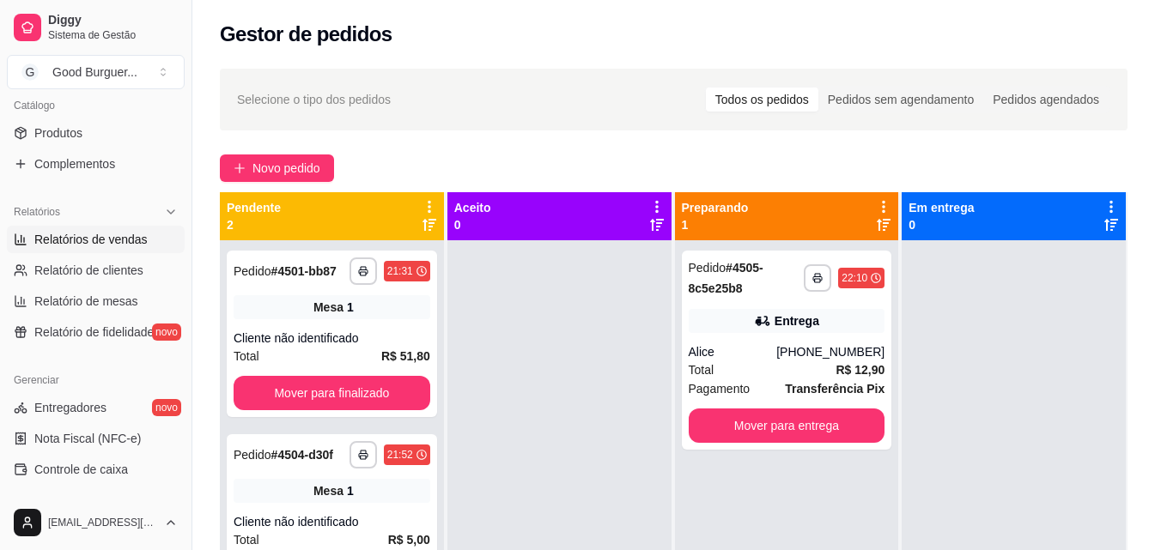
click at [124, 239] on span "Relatórios de vendas" at bounding box center [90, 239] width 113 height 17
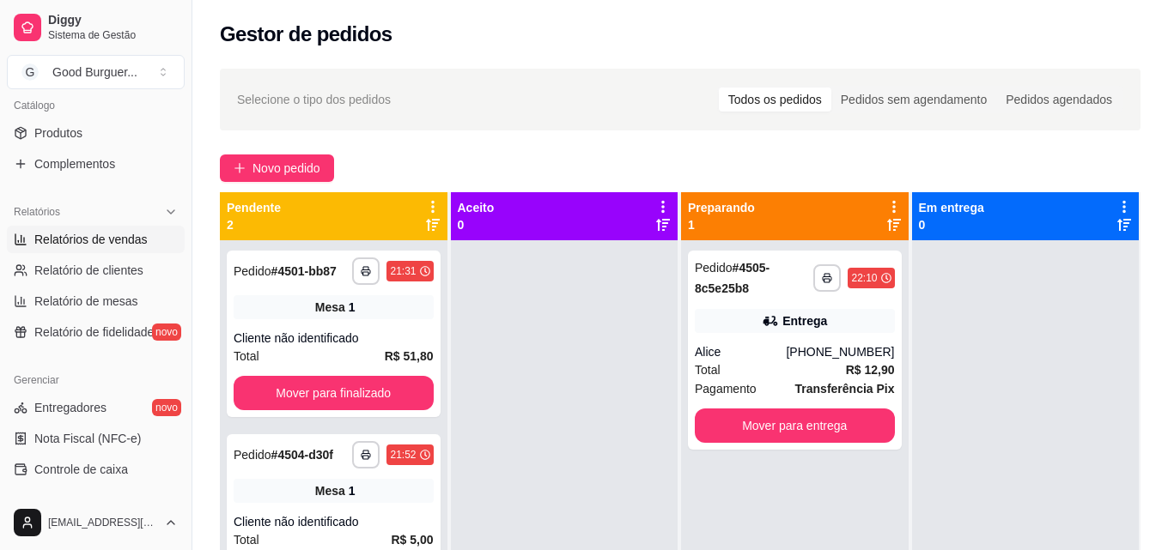
select select "ALL"
select select "0"
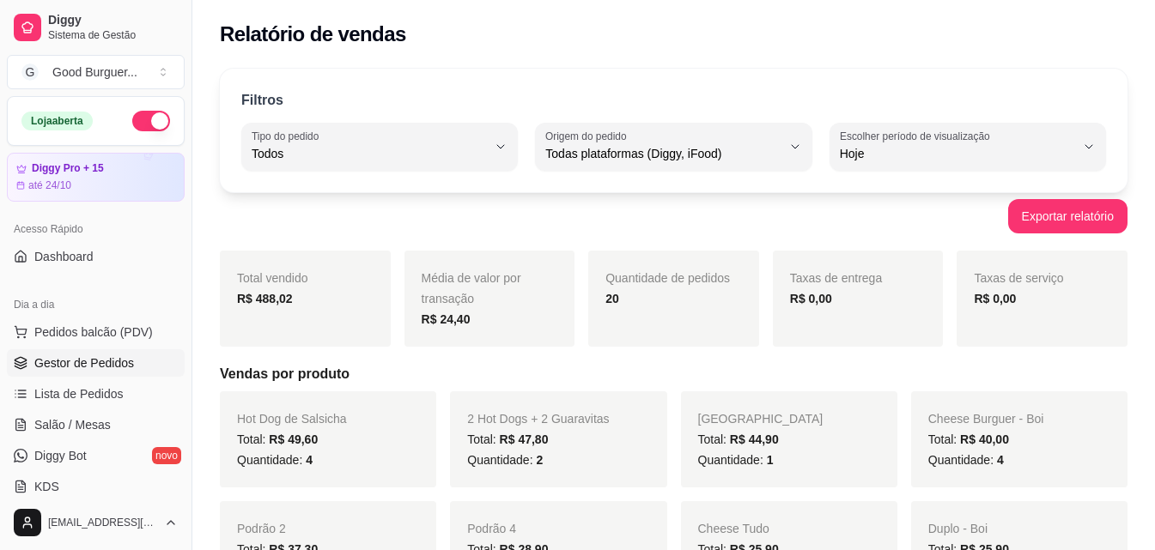
click at [62, 362] on span "Gestor de Pedidos" at bounding box center [84, 363] width 100 height 17
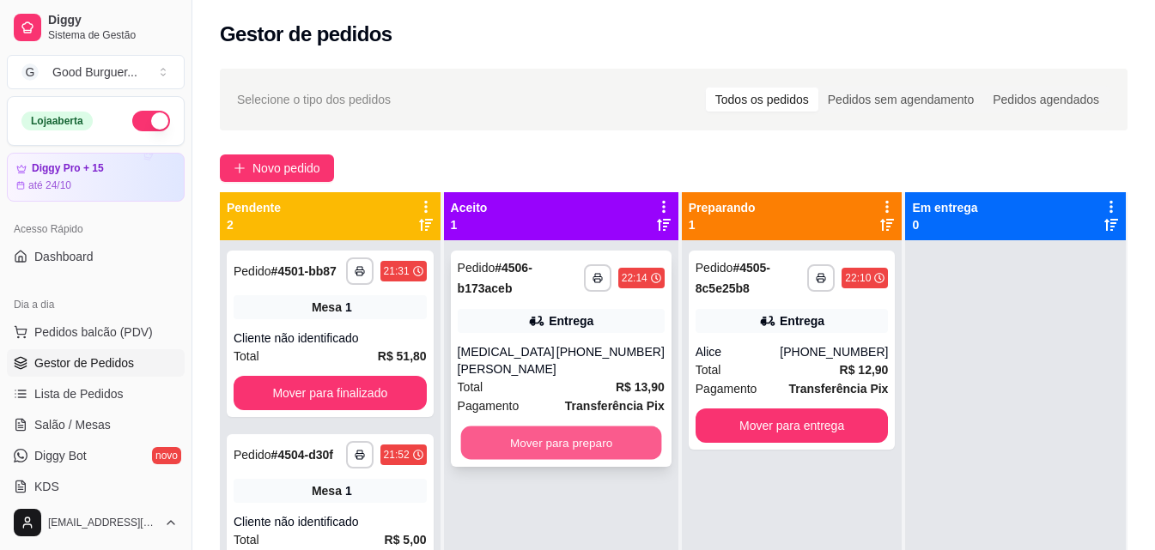
click at [550, 427] on button "Mover para preparo" at bounding box center [560, 443] width 201 height 33
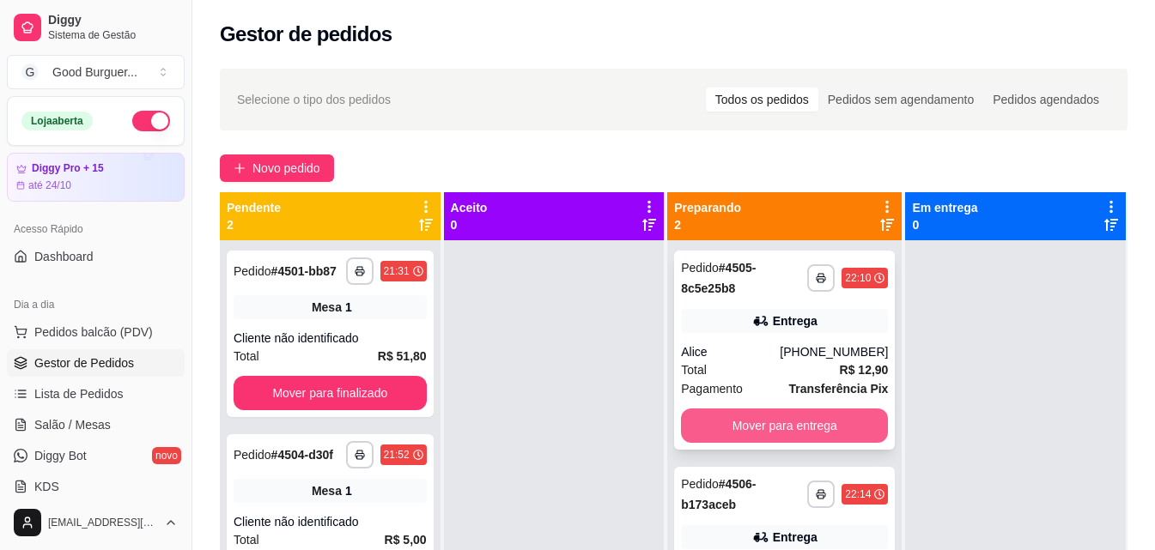
click at [800, 432] on button "Mover para entrega" at bounding box center [784, 426] width 207 height 34
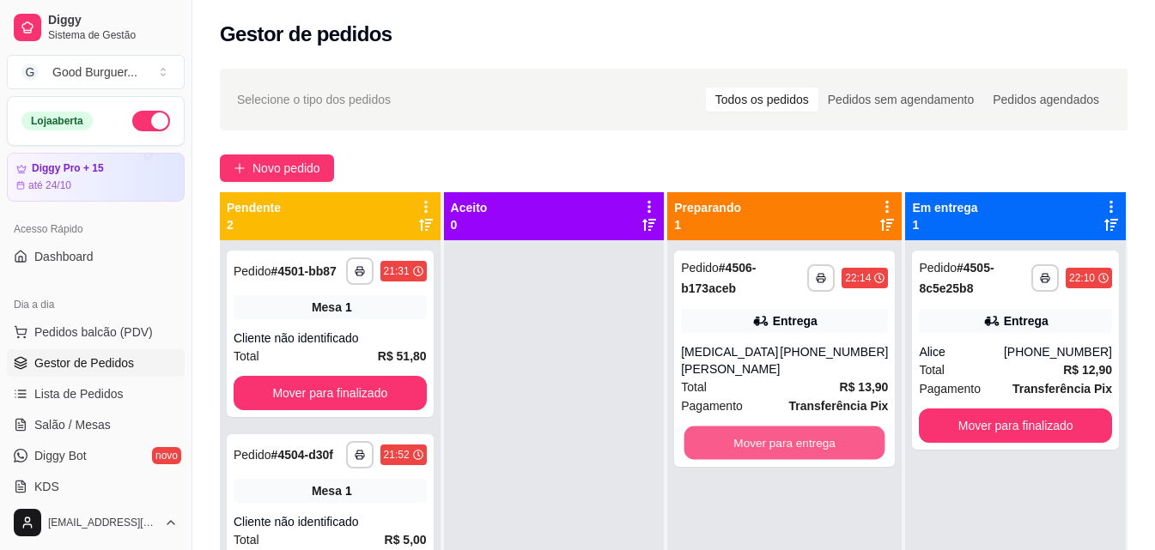
click at [800, 432] on button "Mover para entrega" at bounding box center [784, 443] width 201 height 33
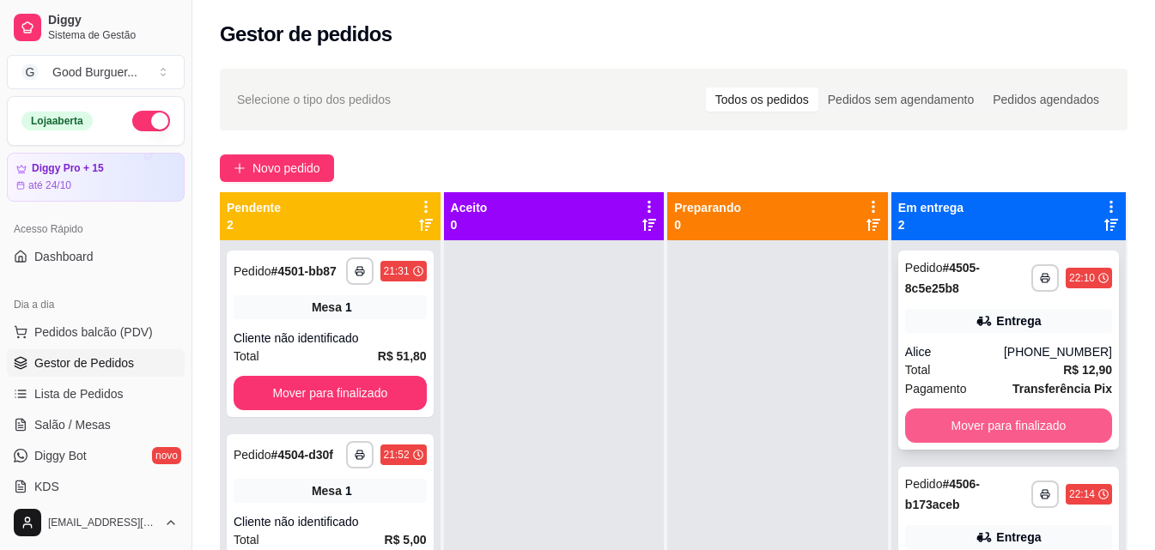
click at [964, 428] on button "Mover para finalizado" at bounding box center [1008, 426] width 207 height 34
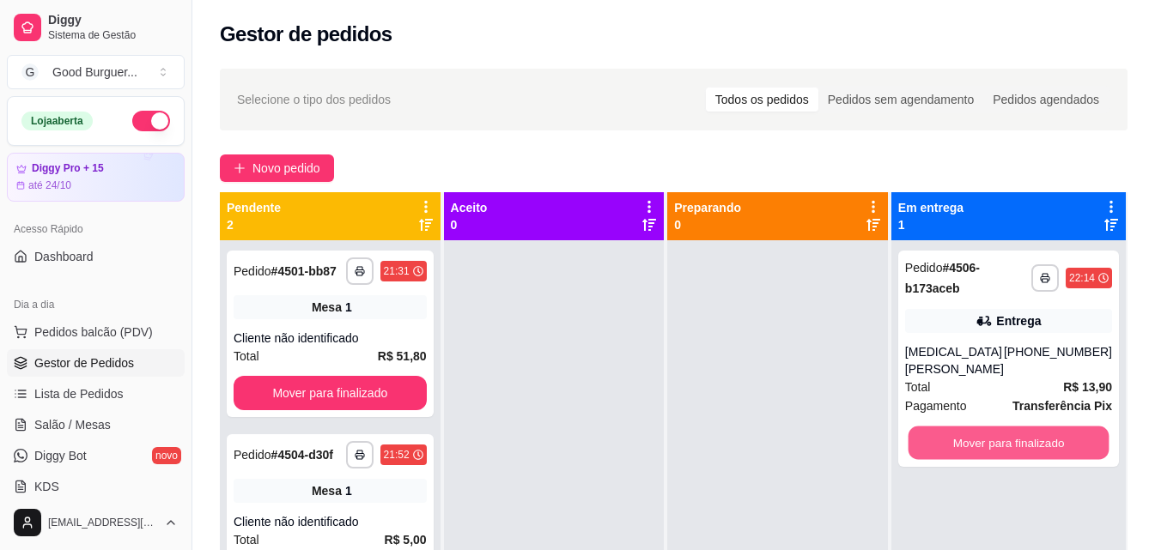
click at [964, 428] on button "Mover para finalizado" at bounding box center [1008, 443] width 201 height 33
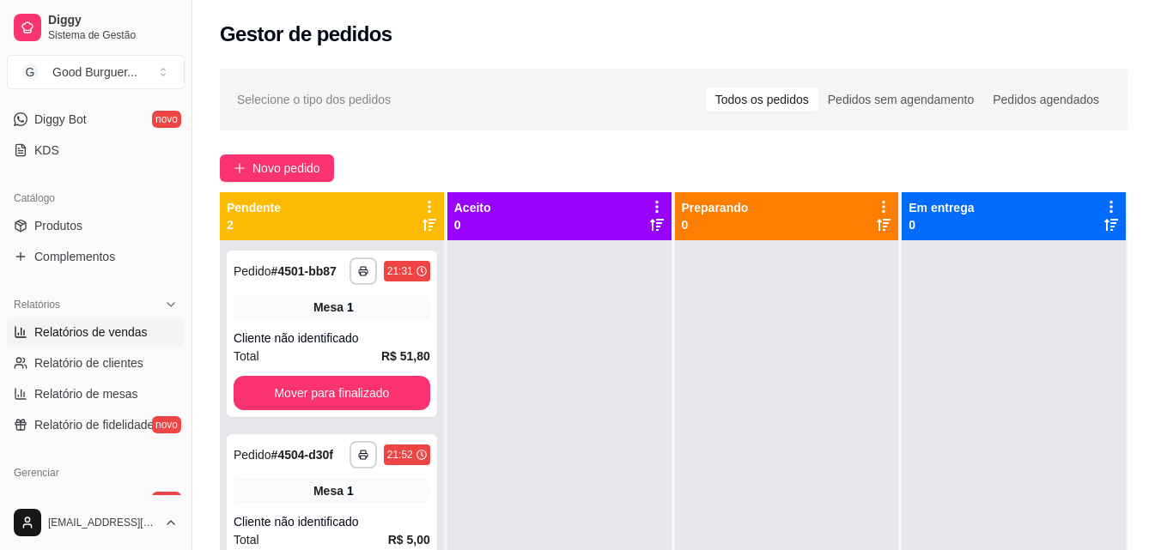
scroll to position [343, 0]
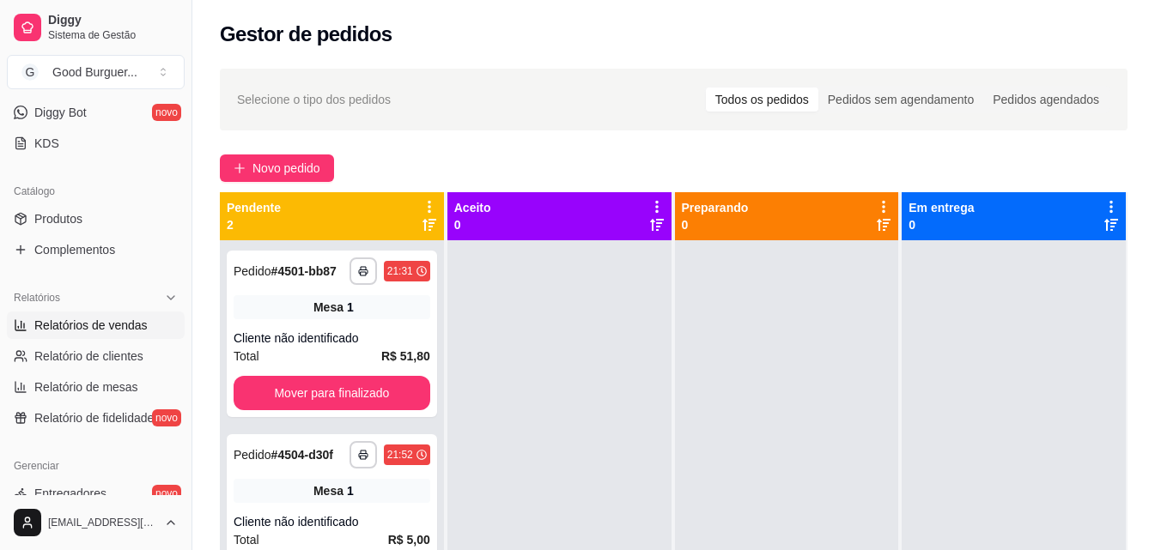
click at [105, 323] on span "Relatórios de vendas" at bounding box center [90, 325] width 113 height 17
select select "ALL"
select select "0"
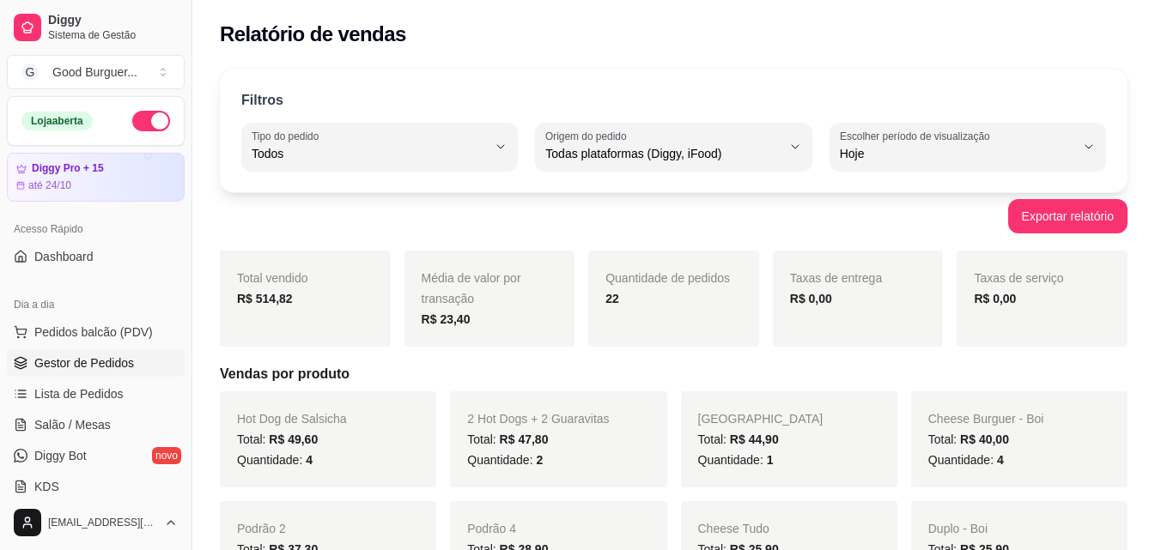
click at [117, 362] on span "Gestor de Pedidos" at bounding box center [84, 363] width 100 height 17
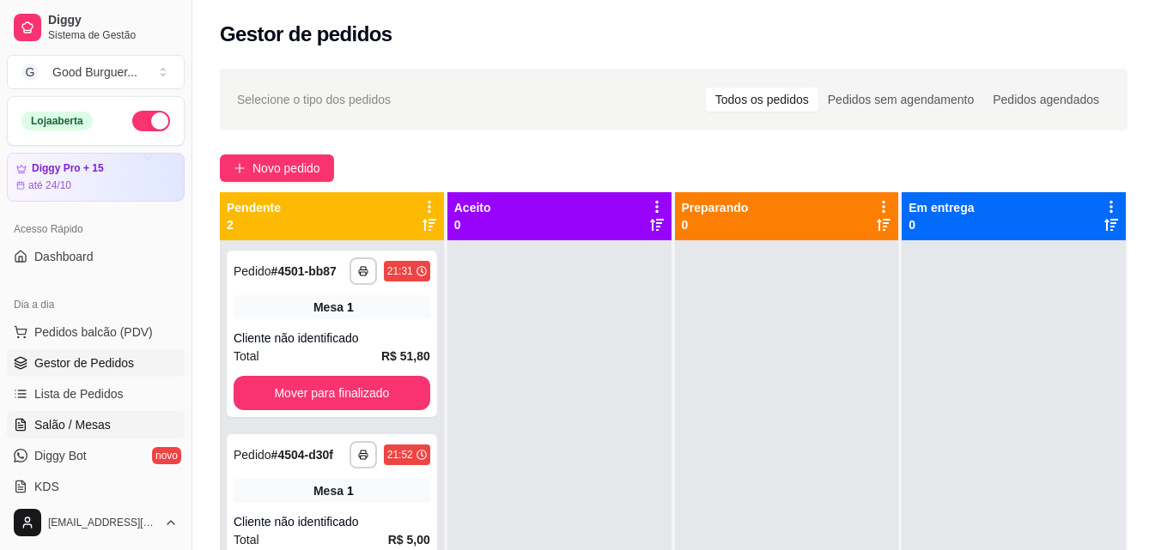
click at [88, 417] on span "Salão / Mesas" at bounding box center [72, 424] width 76 height 17
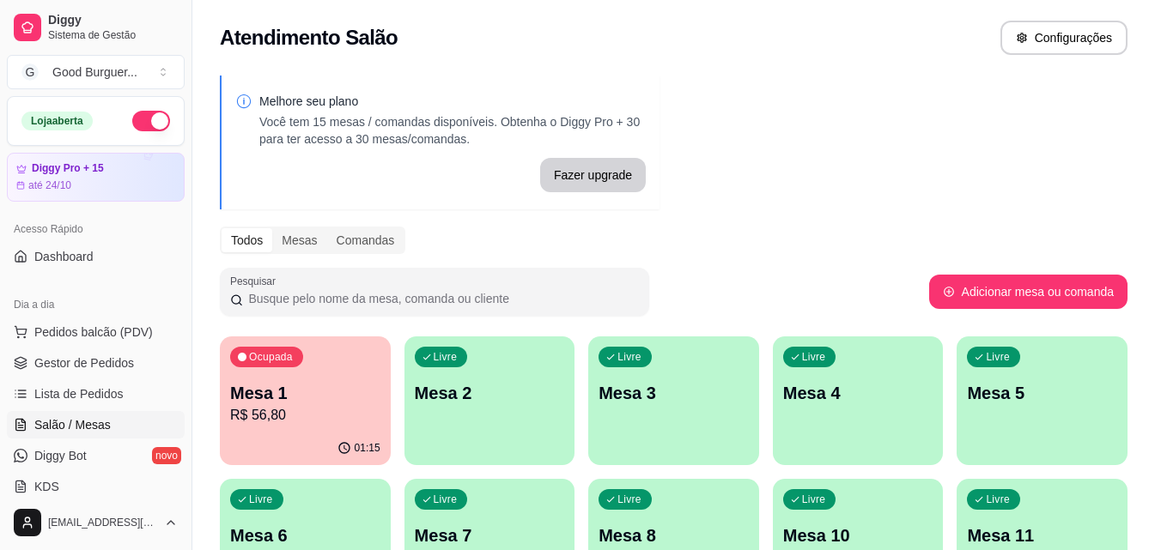
click at [342, 351] on div "Ocupada Mesa 1 R$ 56,80" at bounding box center [305, 384] width 171 height 95
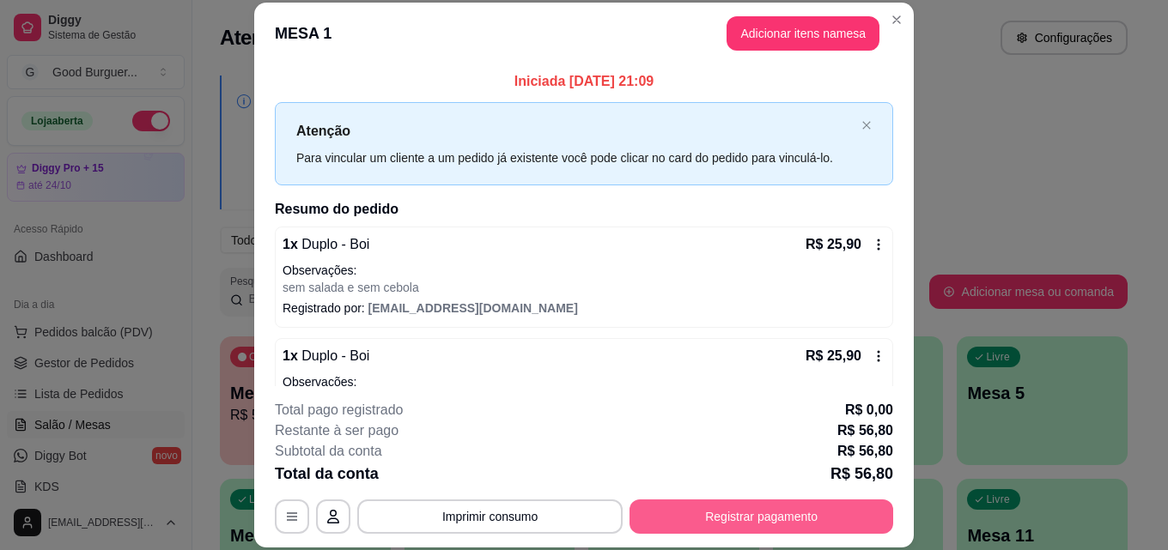
click at [817, 513] on button "Registrar pagamento" at bounding box center [761, 517] width 264 height 34
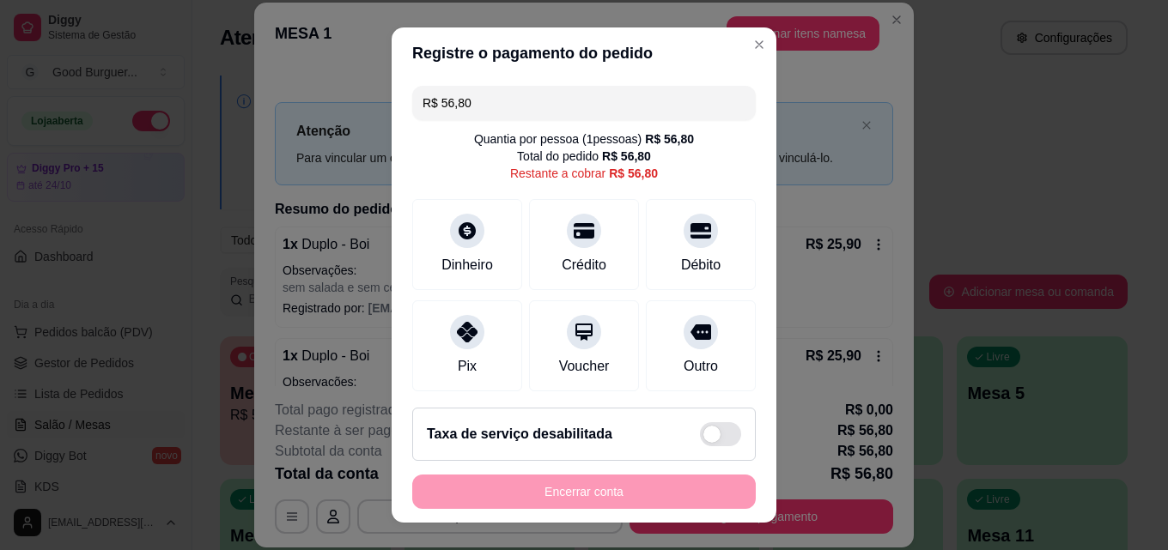
drag, startPoint x: 480, startPoint y: 101, endPoint x: 434, endPoint y: 104, distance: 46.4
click at [434, 104] on input "R$ 56,80" at bounding box center [583, 103] width 323 height 34
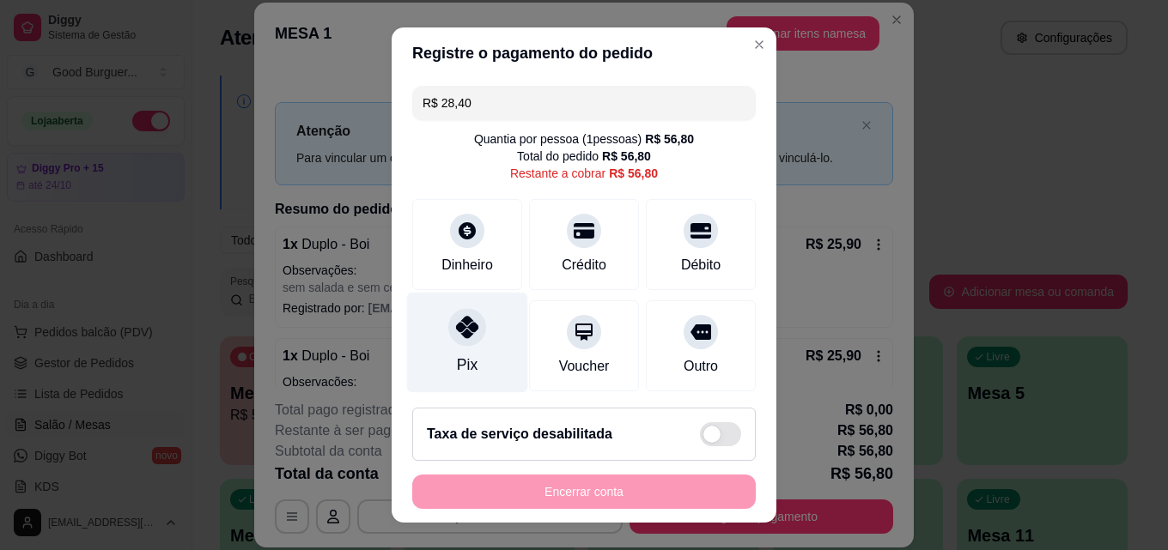
type input "R$ 28,40"
click at [458, 327] on icon at bounding box center [467, 327] width 22 height 22
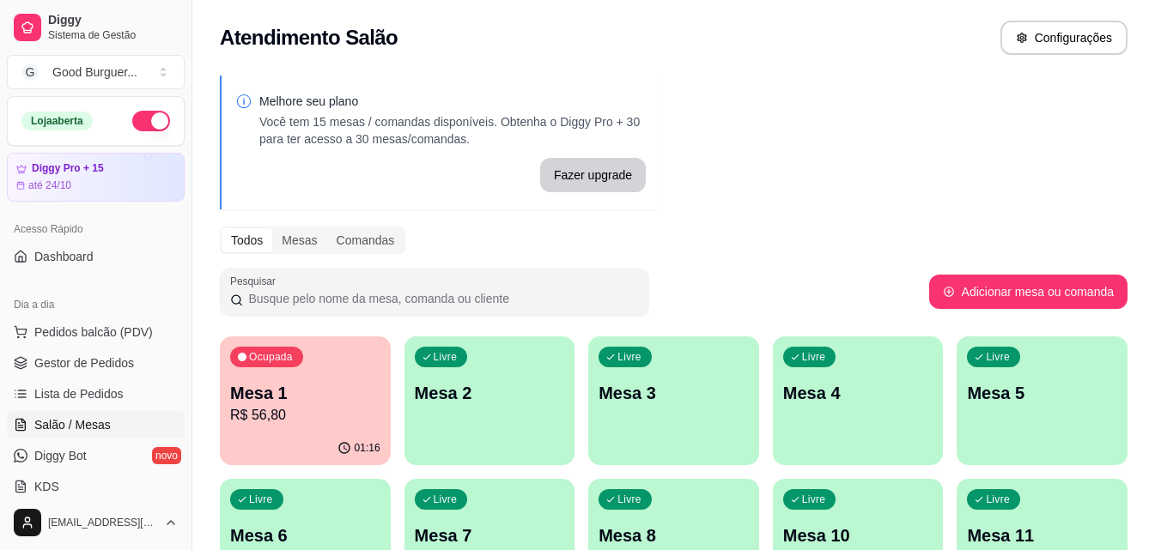
click at [303, 393] on p "Mesa 1" at bounding box center [305, 393] width 150 height 24
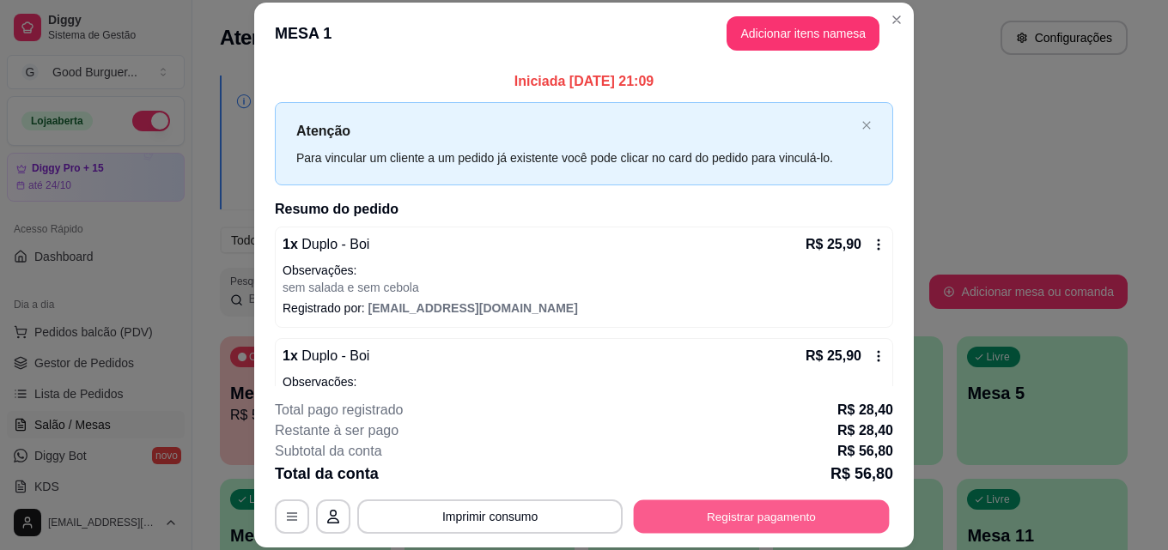
click at [765, 513] on button "Registrar pagamento" at bounding box center [762, 516] width 256 height 33
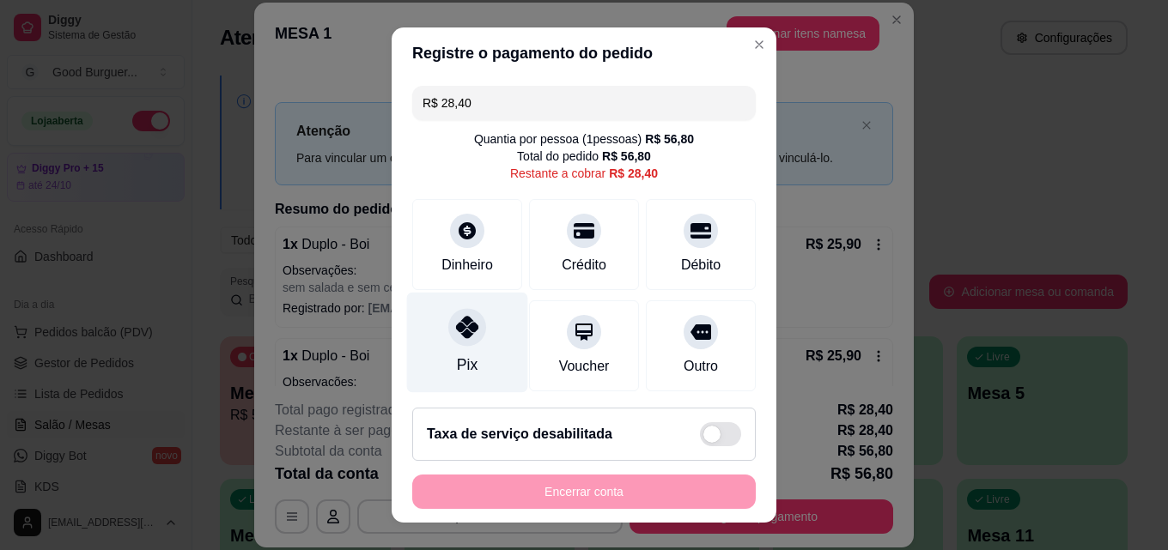
click at [462, 337] on icon at bounding box center [467, 327] width 22 height 22
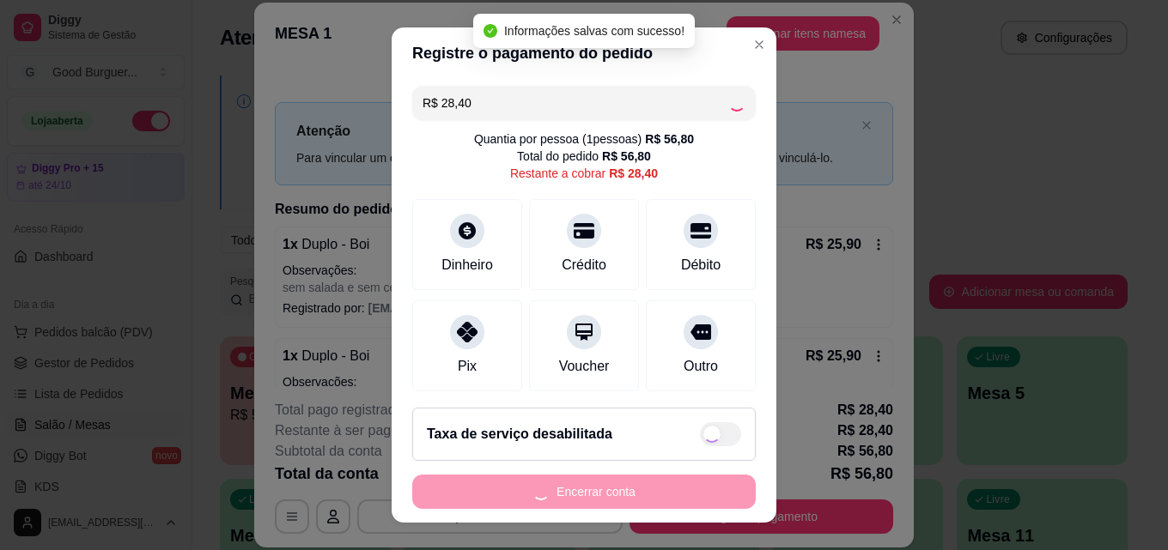
type input "R$ 0,00"
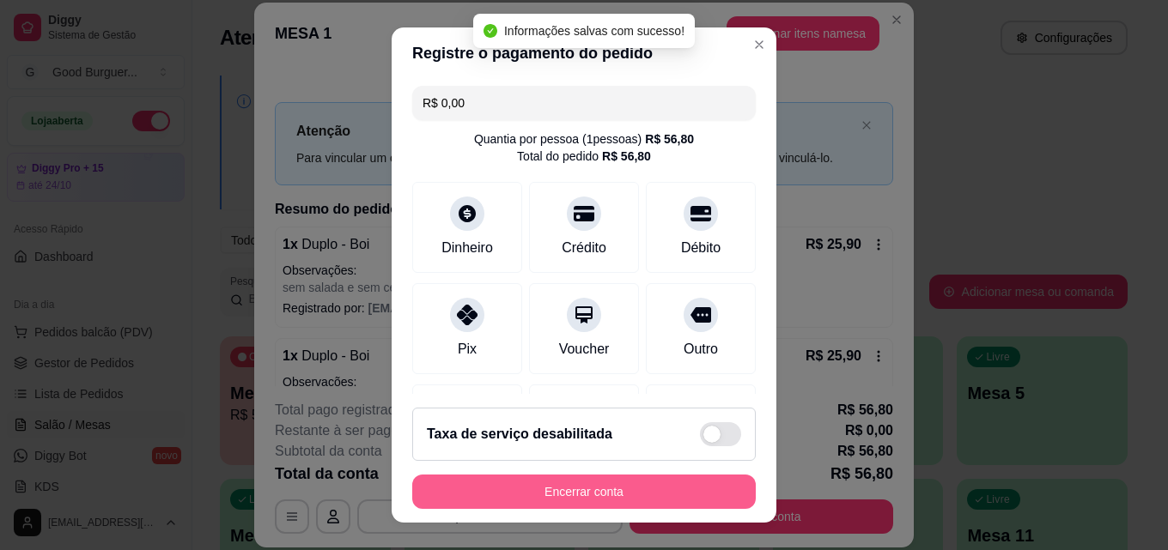
click at [629, 494] on button "Encerrar conta" at bounding box center [583, 492] width 343 height 34
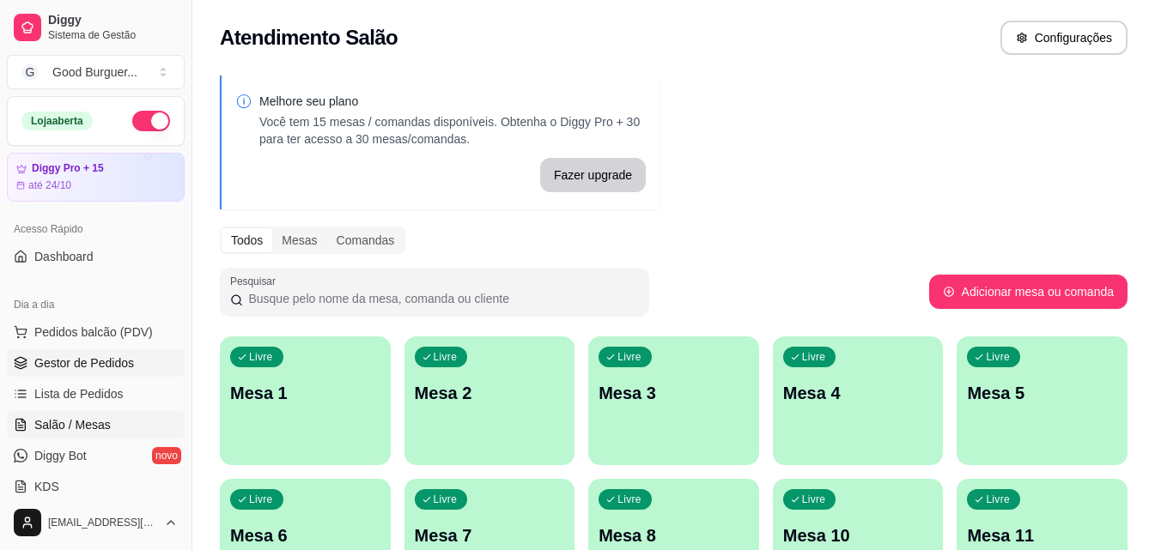
click at [85, 368] on span "Gestor de Pedidos" at bounding box center [84, 363] width 100 height 17
